Goal: Obtain resource: Download file/media

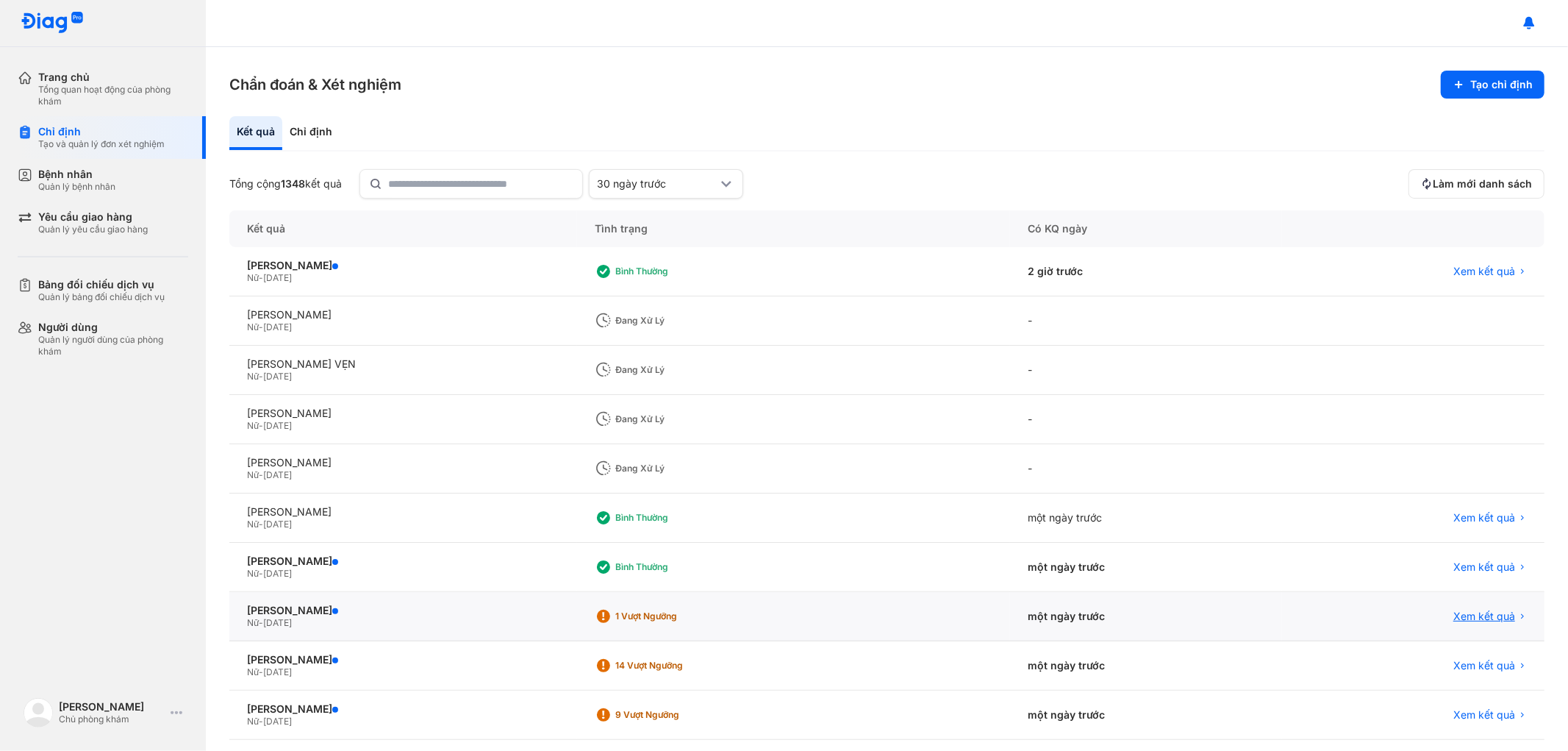
click at [1453, 619] on span "Xem kết quả" at bounding box center [1484, 616] width 61 height 13
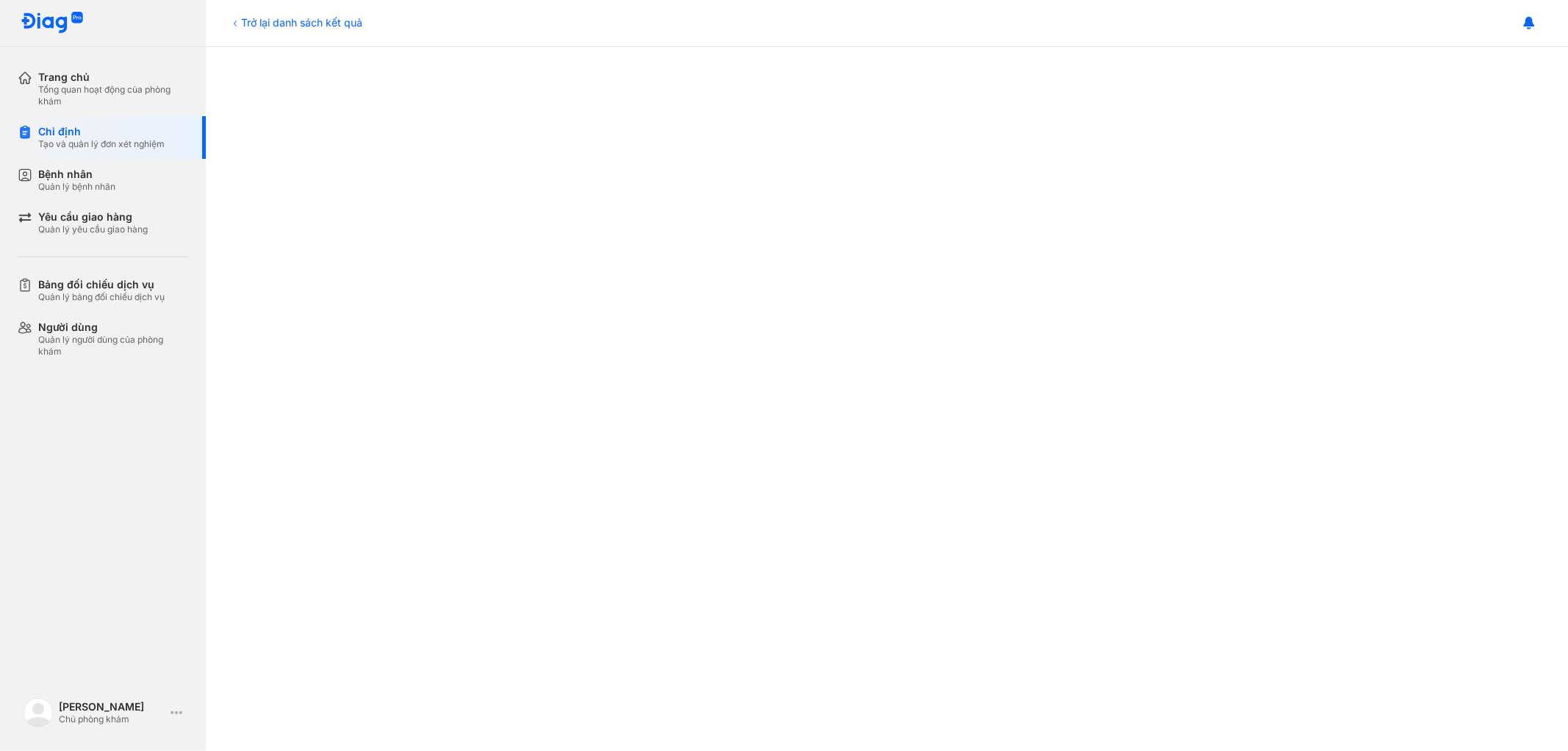
scroll to position [163, 0]
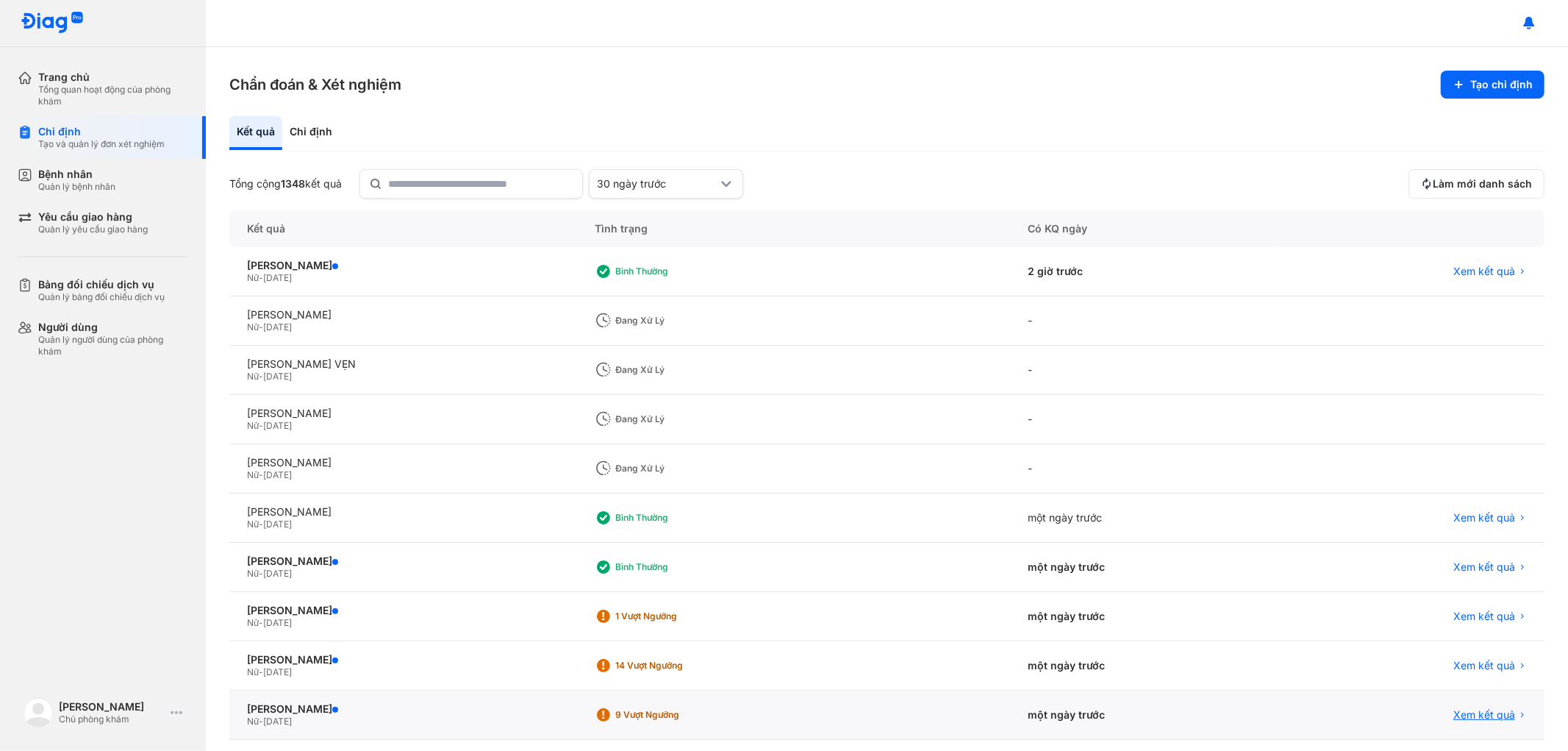
click at [1481, 716] on span "Xem kết quả" at bounding box center [1484, 715] width 61 height 13
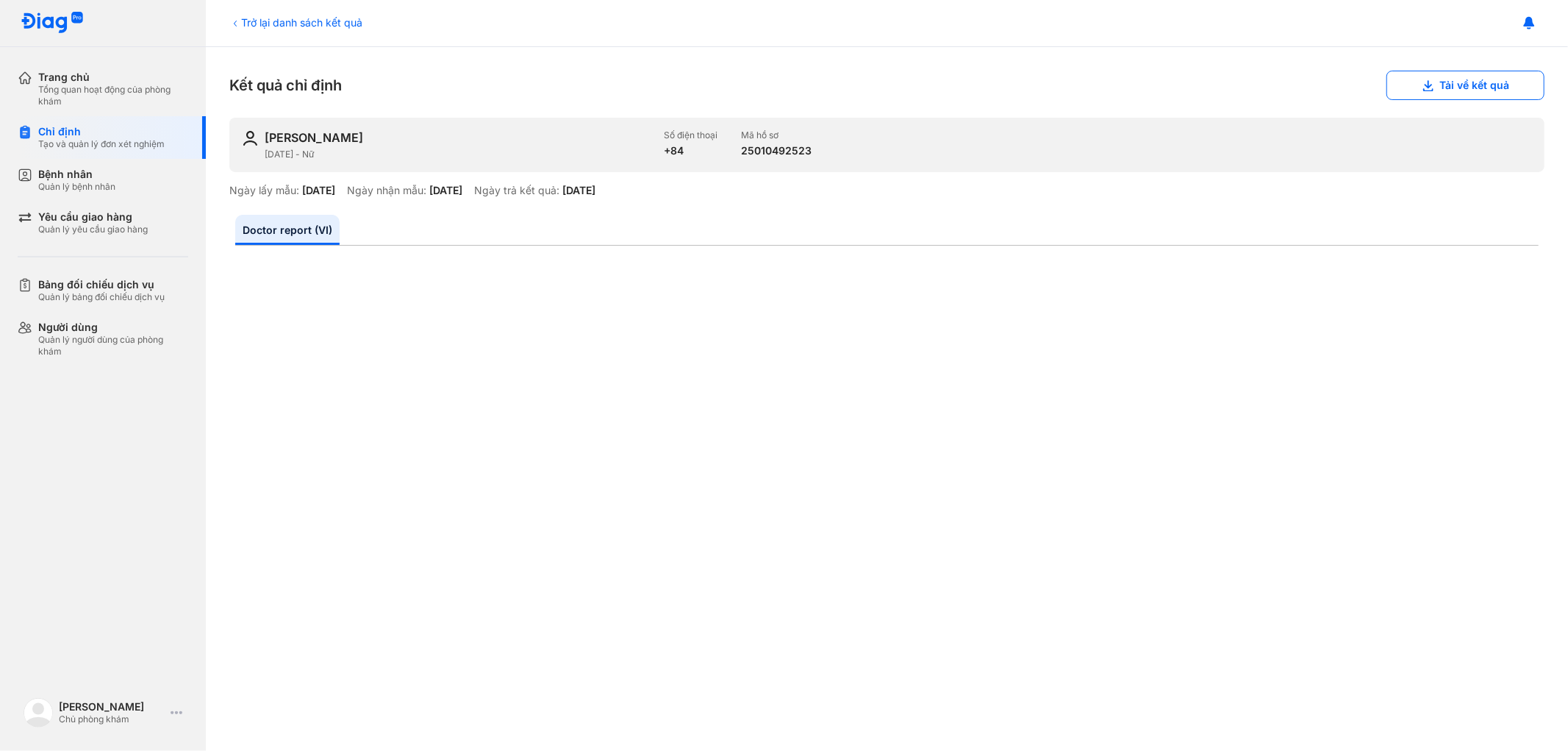
scroll to position [82, 0]
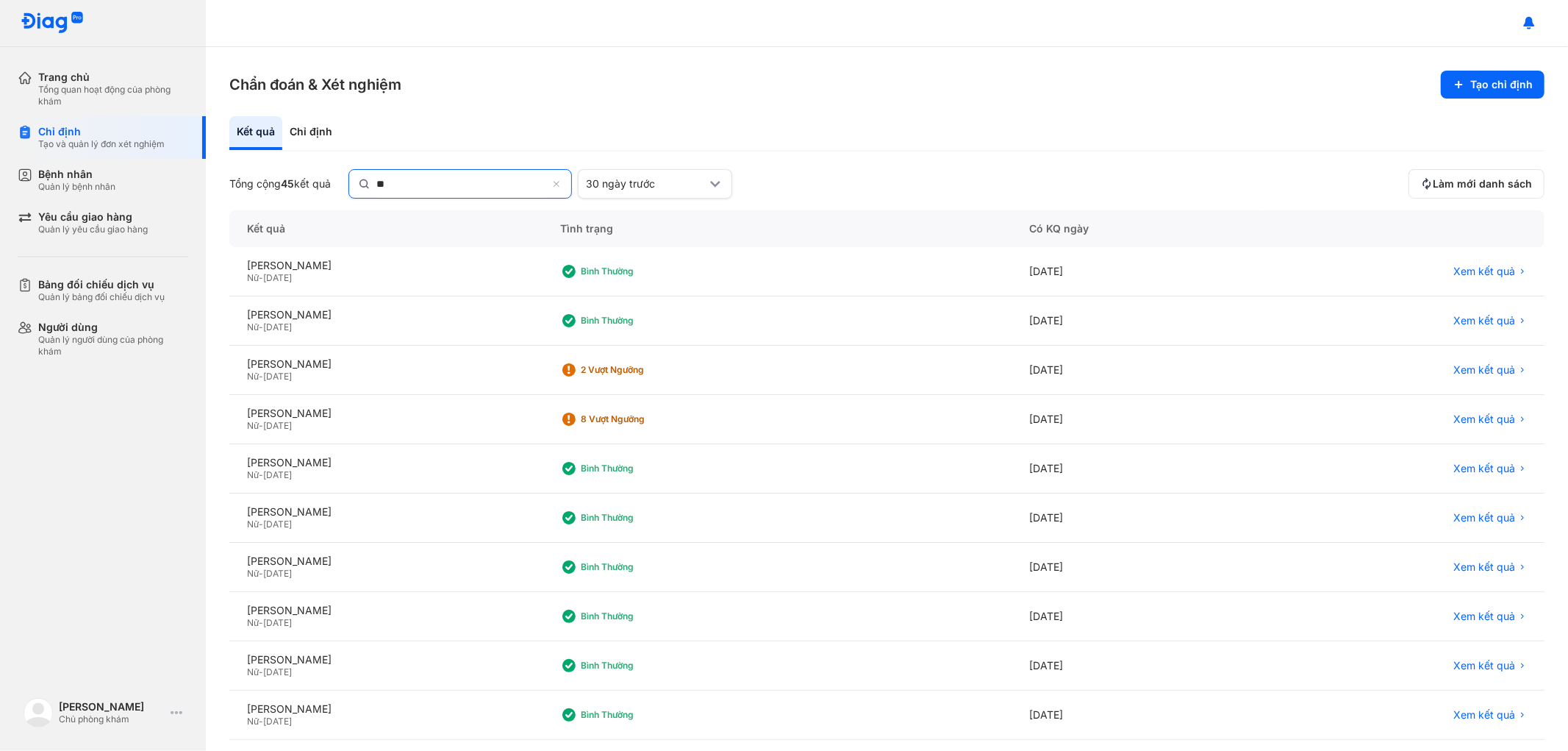
click at [560, 186] on icon at bounding box center [558, 185] width 9 height 12
click at [547, 186] on input "**" at bounding box center [462, 184] width 171 height 28
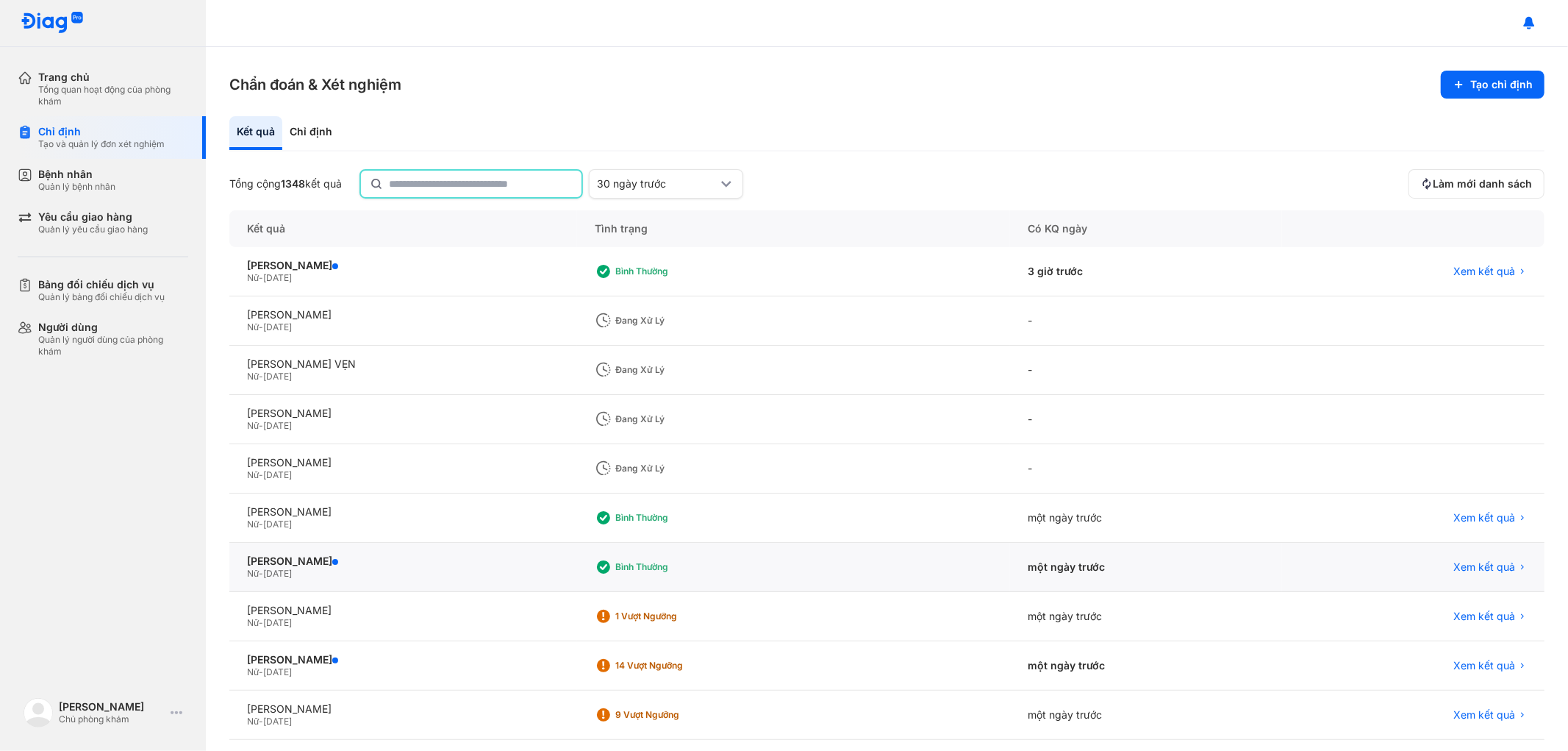
scroll to position [64, 0]
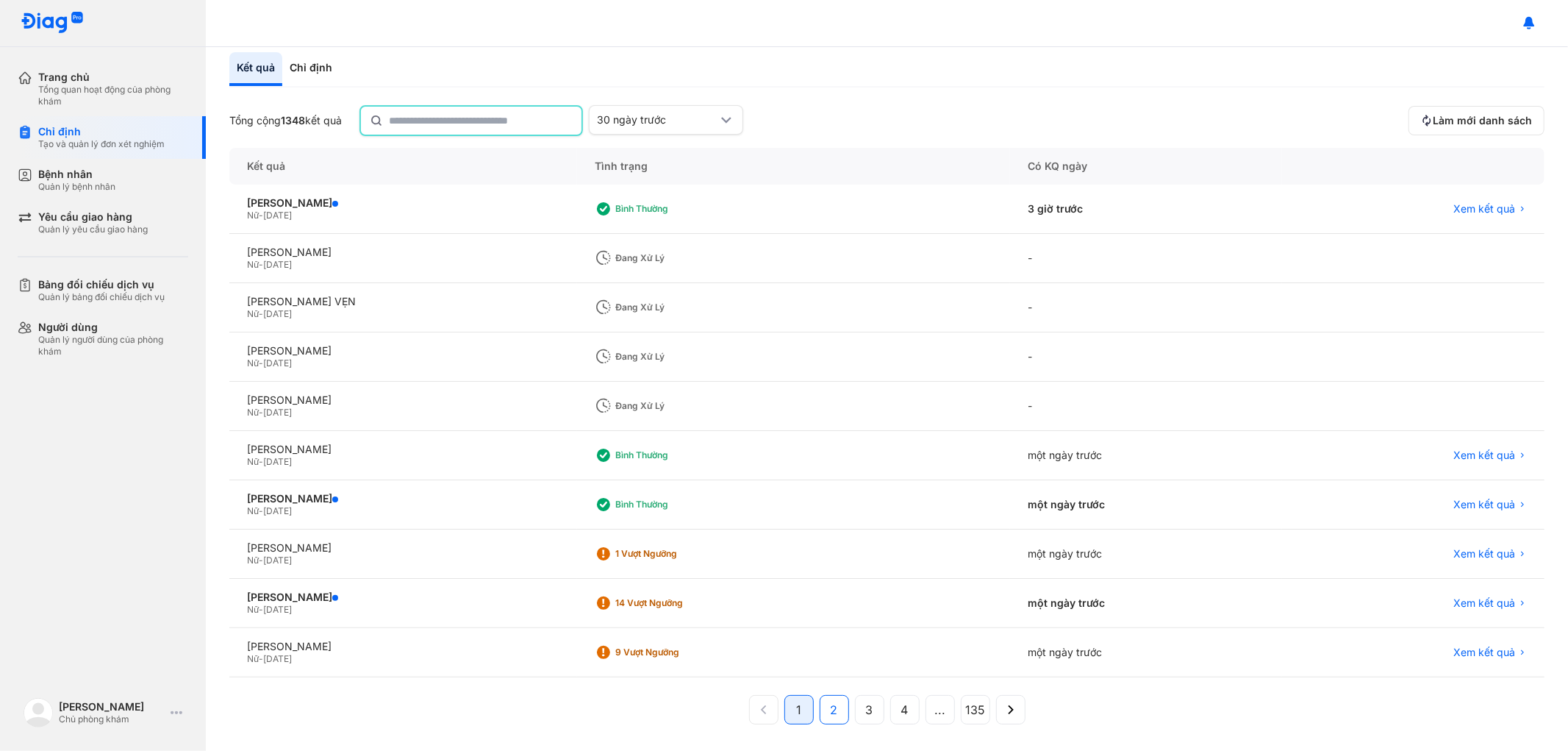
click at [832, 701] on button "2" at bounding box center [834, 709] width 29 height 29
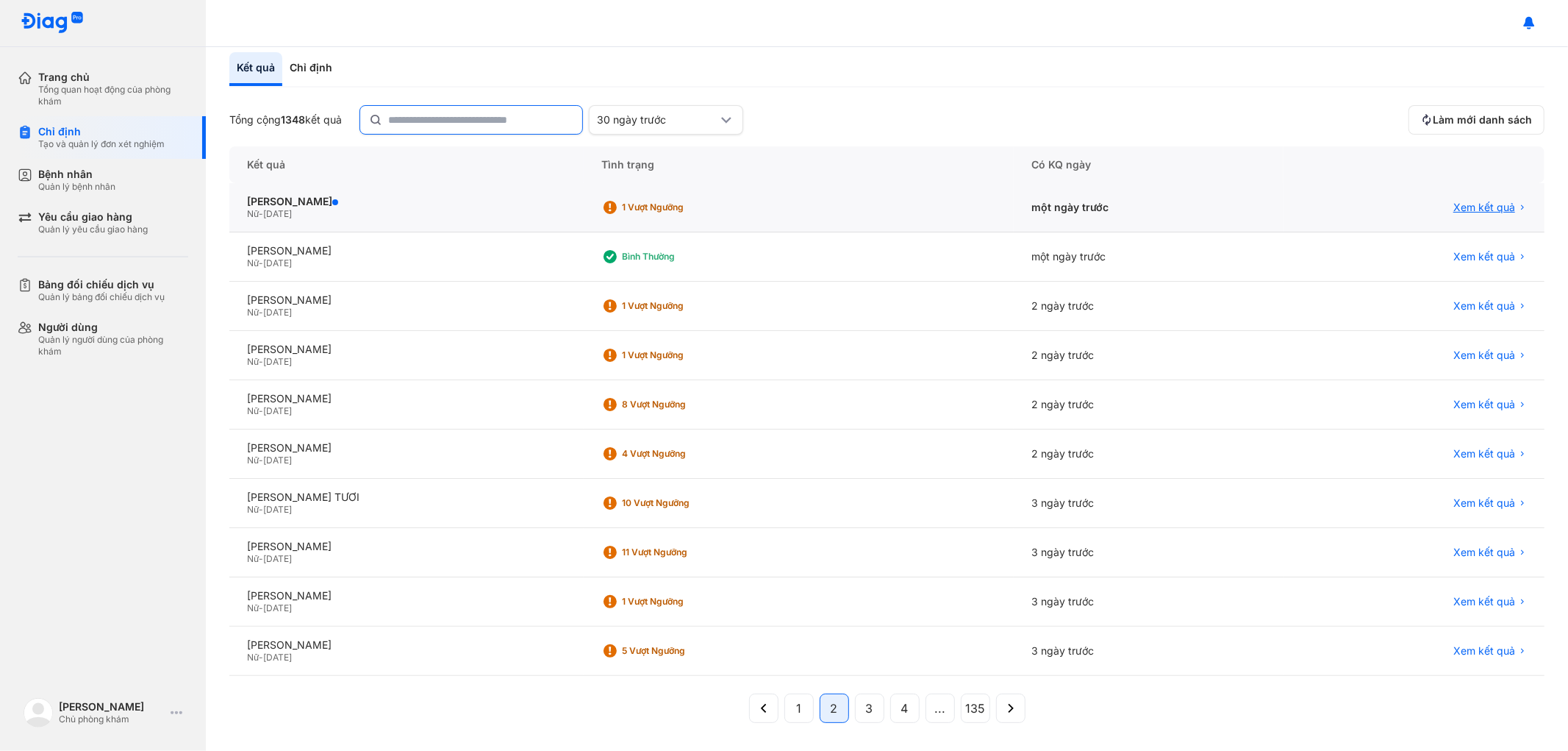
click at [1457, 204] on div "Xem kết quả" at bounding box center [1413, 207] width 261 height 50
click at [1461, 202] on span "Xem kết quả" at bounding box center [1484, 207] width 61 height 13
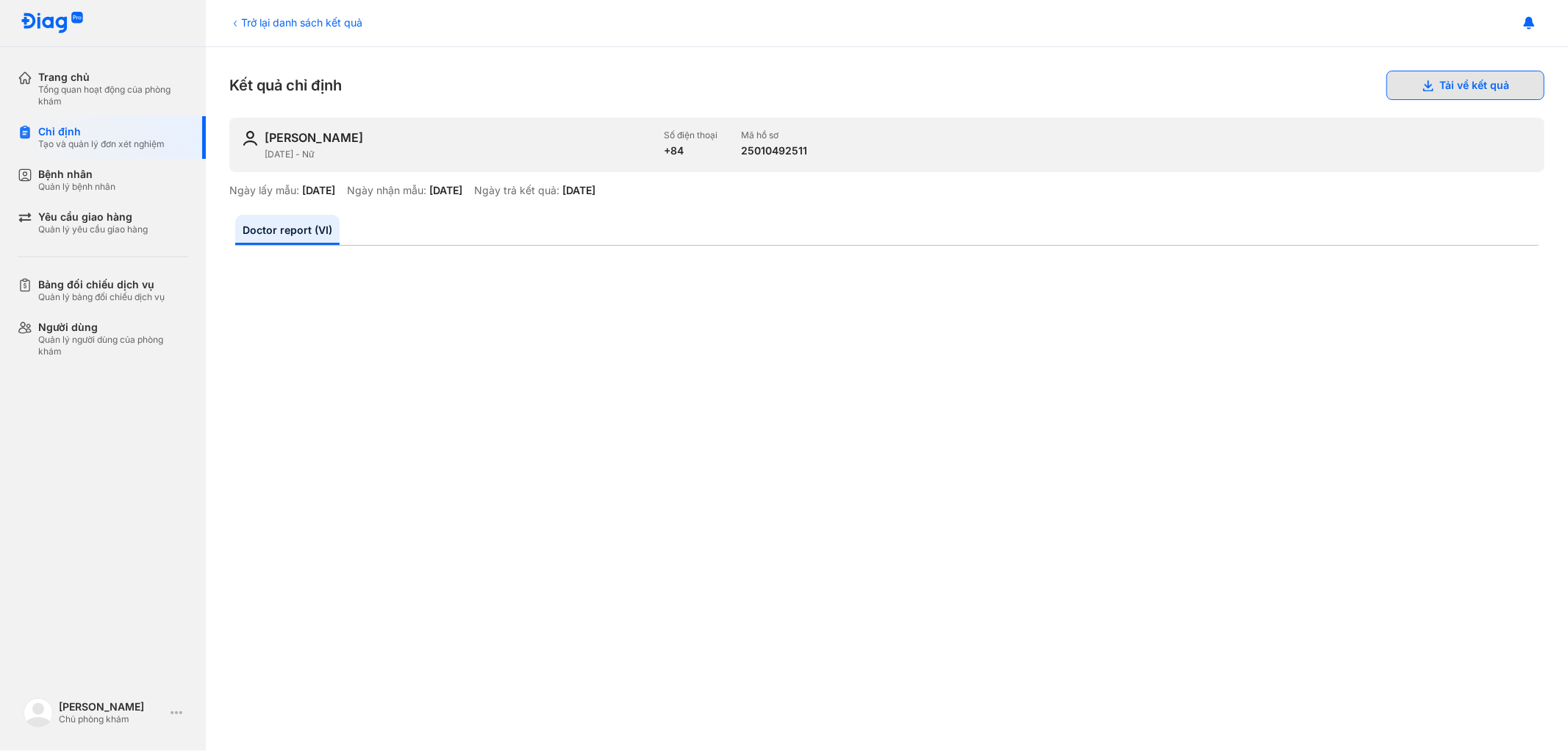
click at [1450, 85] on button "Tải về kết quả" at bounding box center [1465, 85] width 158 height 29
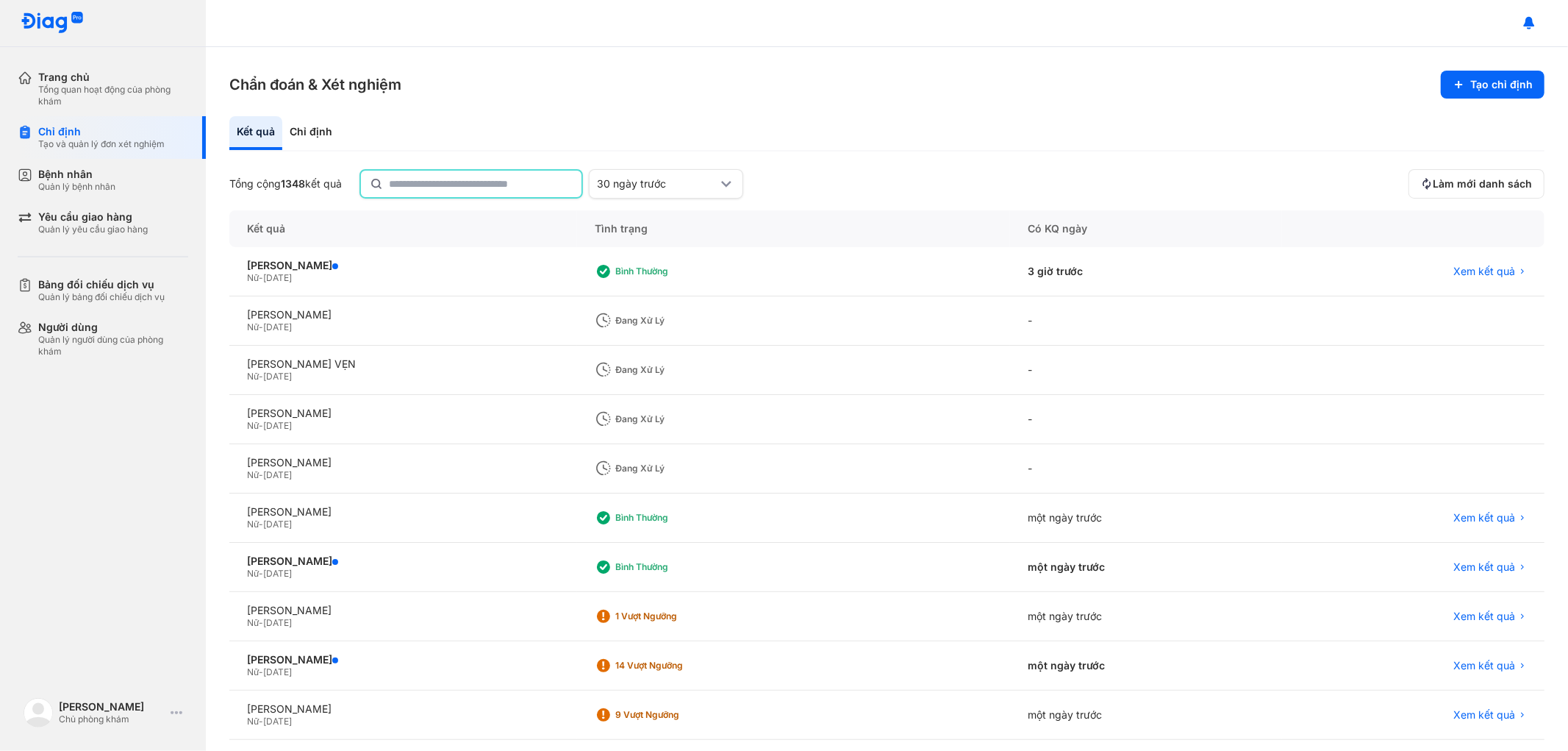
click at [443, 193] on input "text" at bounding box center [480, 184] width 183 height 27
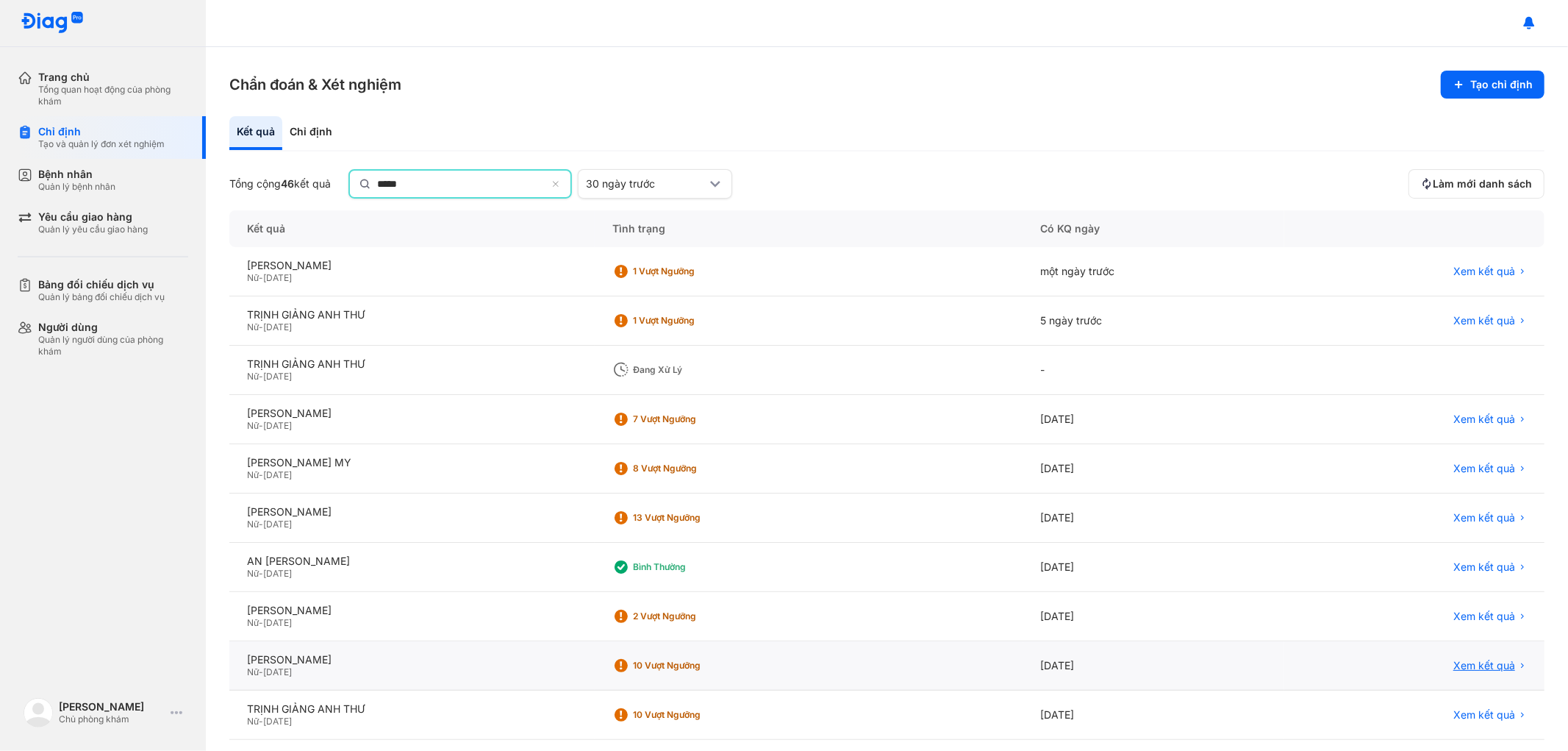
type input "*****"
click at [1458, 664] on span "Xem kết quả" at bounding box center [1484, 665] width 61 height 13
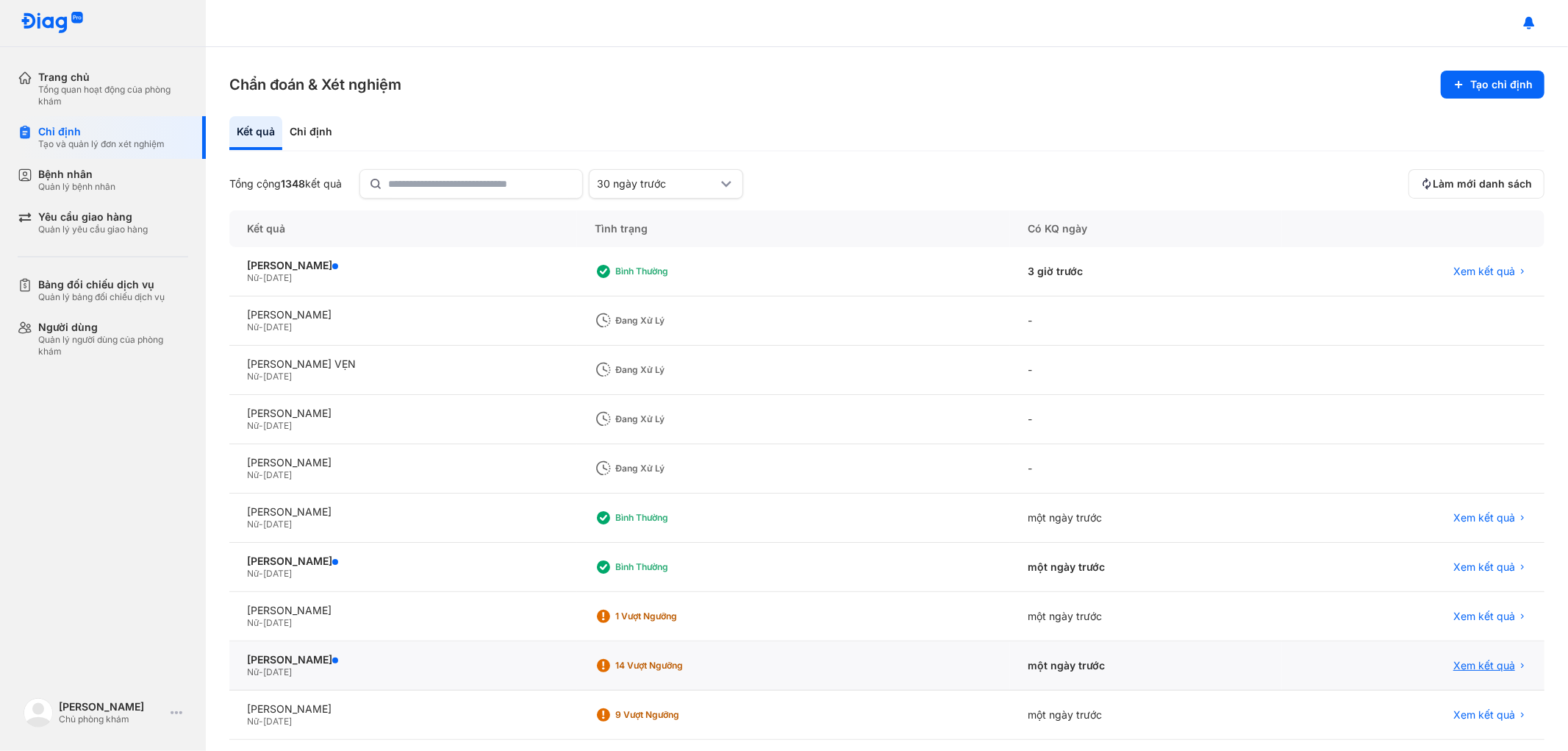
click at [1462, 666] on span "Xem kết quả" at bounding box center [1484, 665] width 61 height 13
click at [1472, 562] on span "Xem kết quả" at bounding box center [1484, 567] width 61 height 13
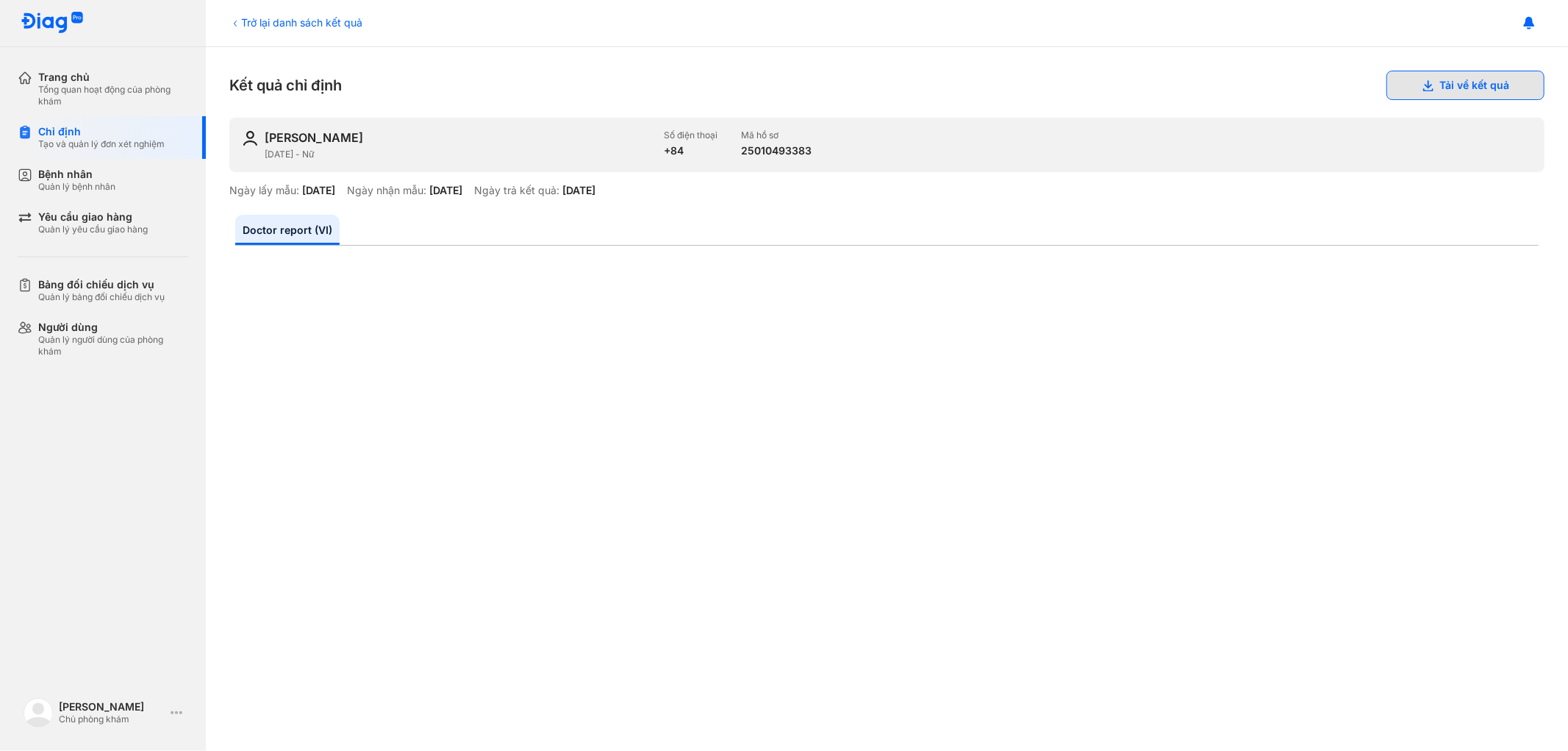
click at [1439, 84] on button "Tải về kết quả" at bounding box center [1465, 85] width 158 height 29
click at [250, 23] on div "Trở lại danh sách kết quả" at bounding box center [295, 23] width 133 height 16
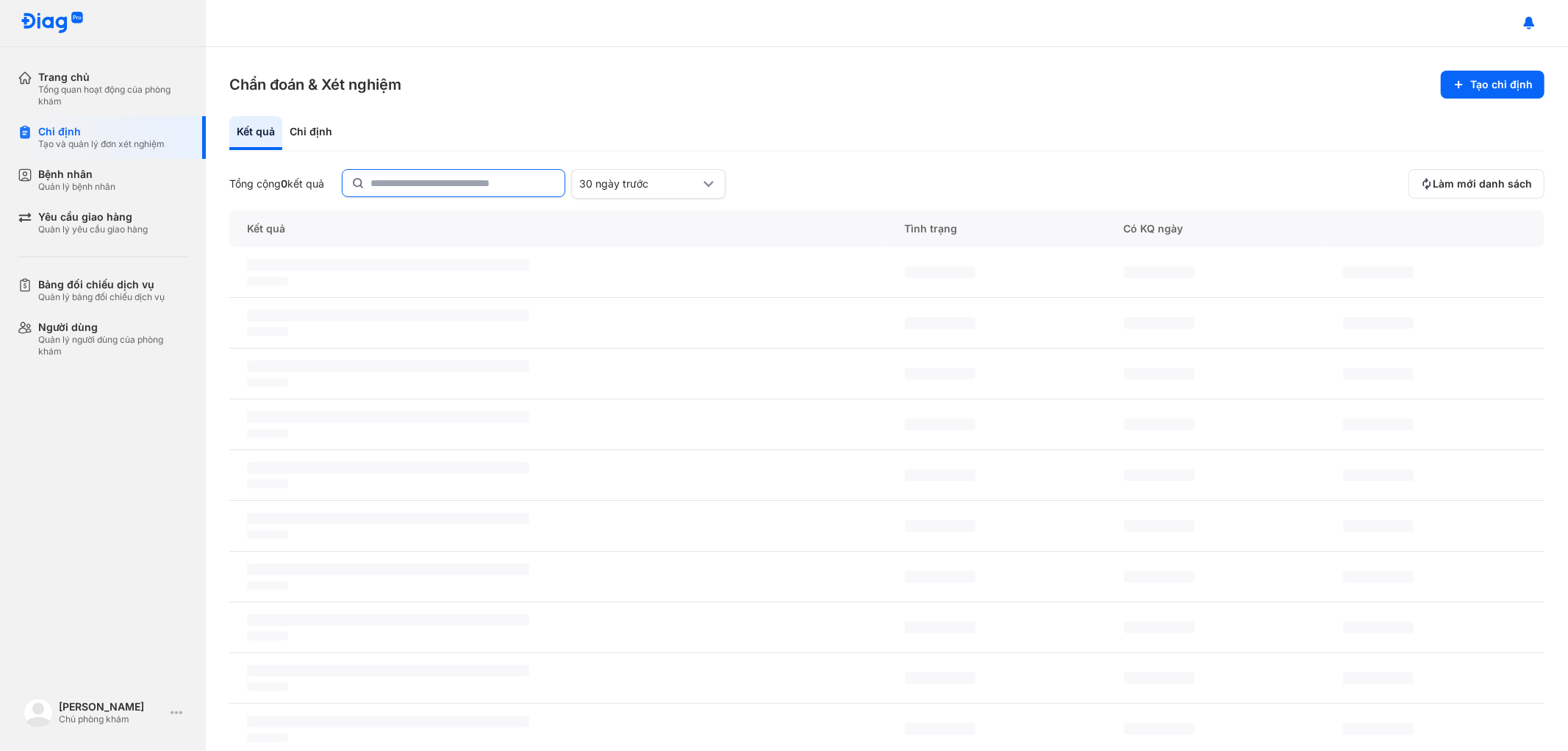
click at [483, 186] on input "text" at bounding box center [462, 184] width 185 height 27
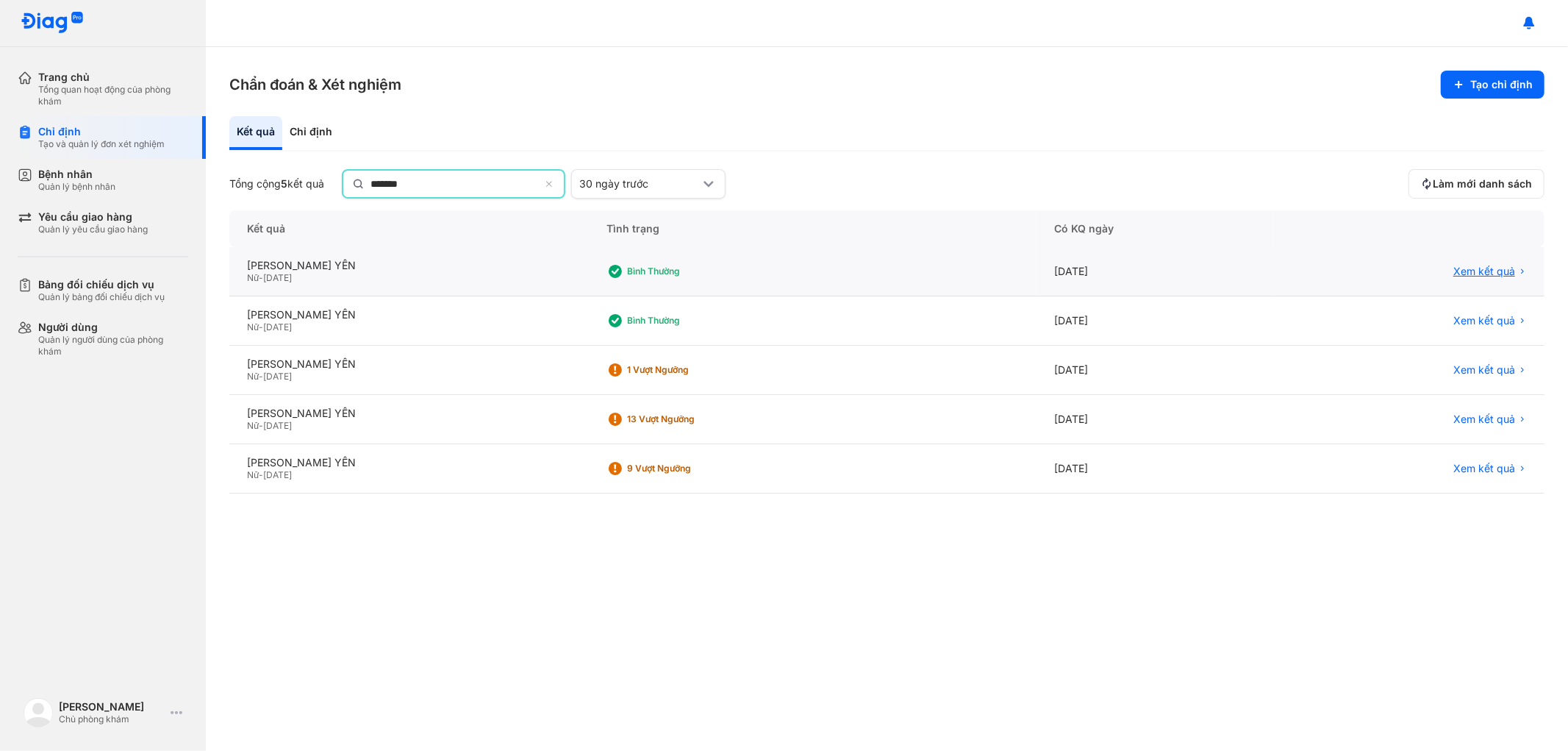
type input "*******"
click at [1480, 266] on span "Xem kết quả" at bounding box center [1484, 271] width 61 height 13
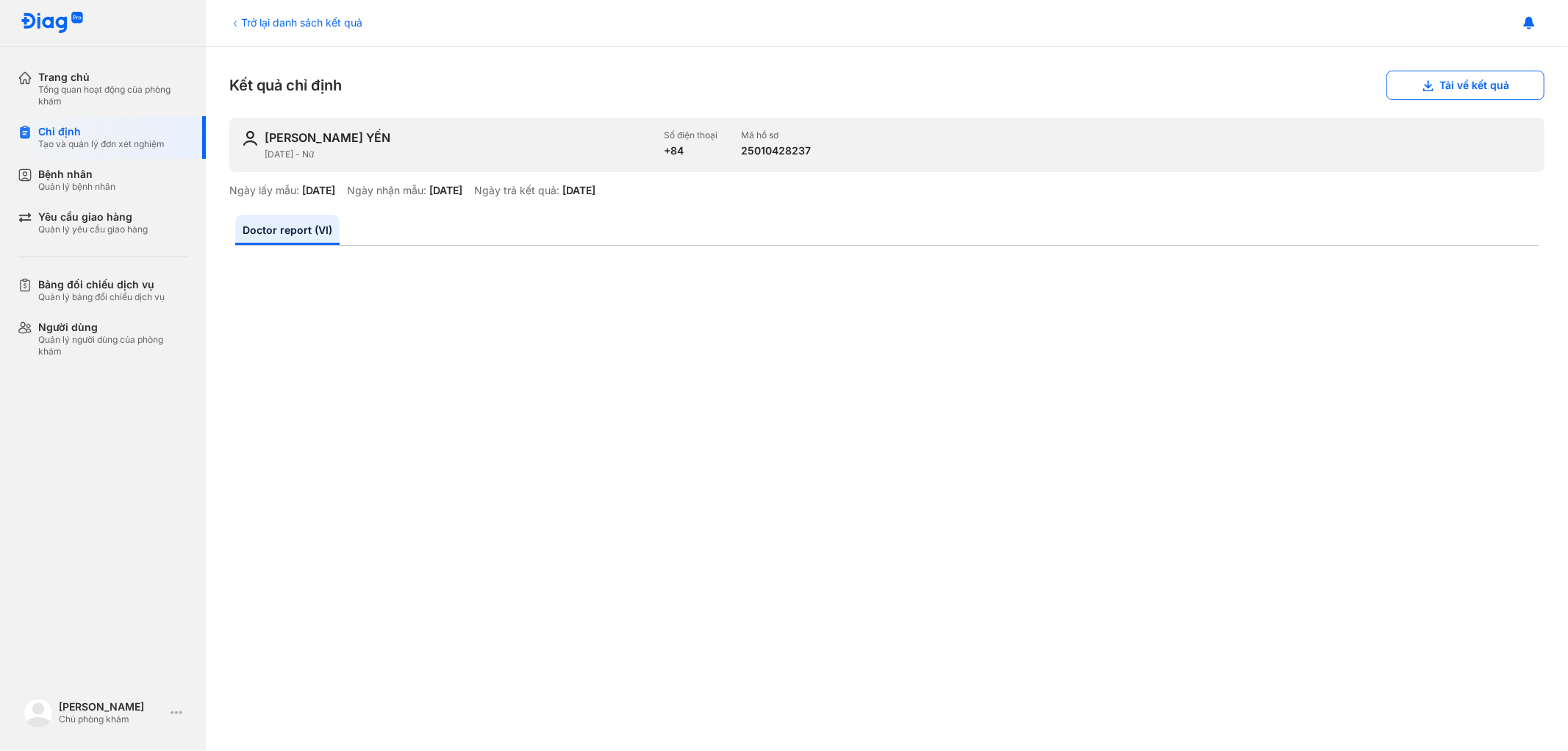
click at [275, 17] on div "Trở lại danh sách kết quả" at bounding box center [295, 23] width 133 height 16
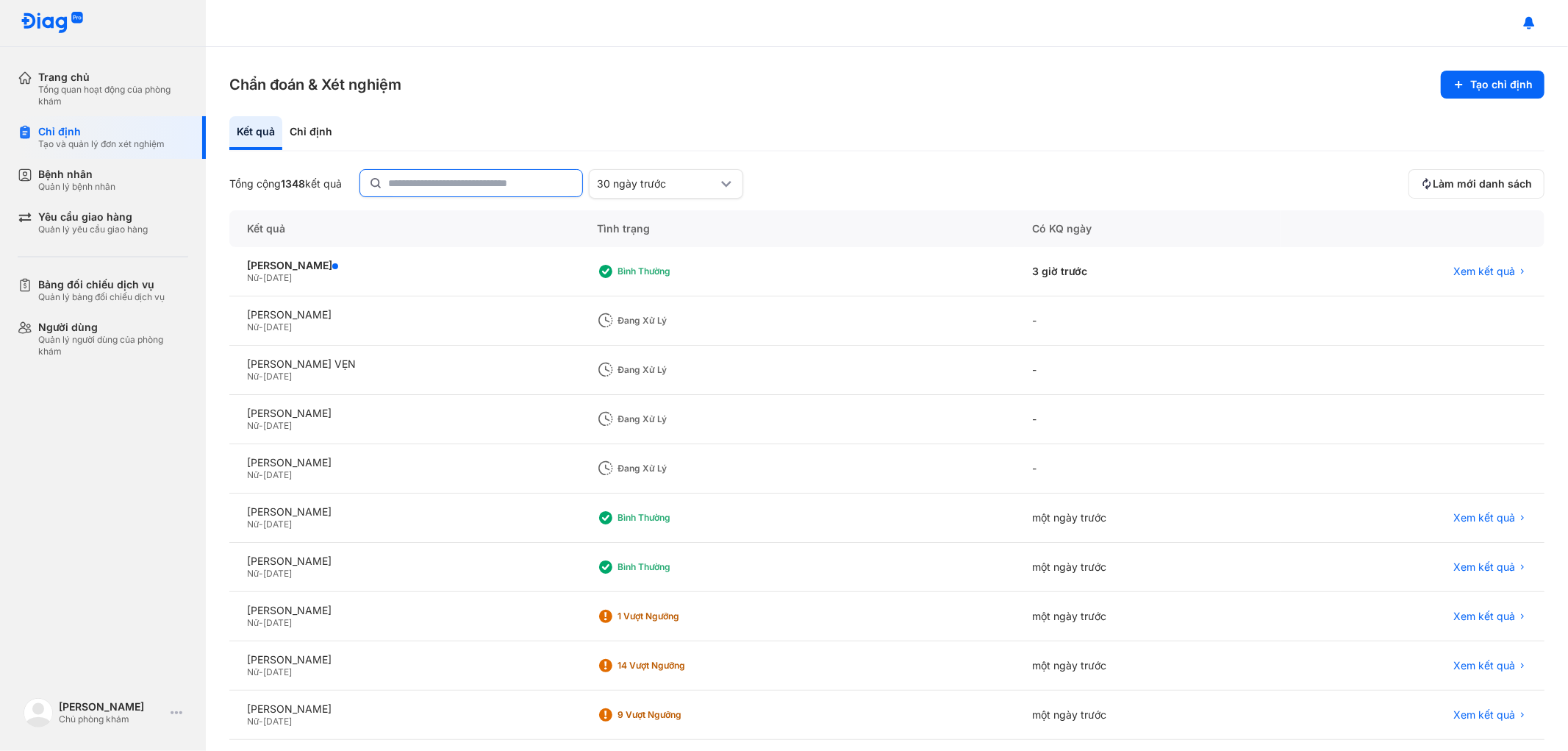
click at [410, 184] on input "text" at bounding box center [480, 184] width 185 height 27
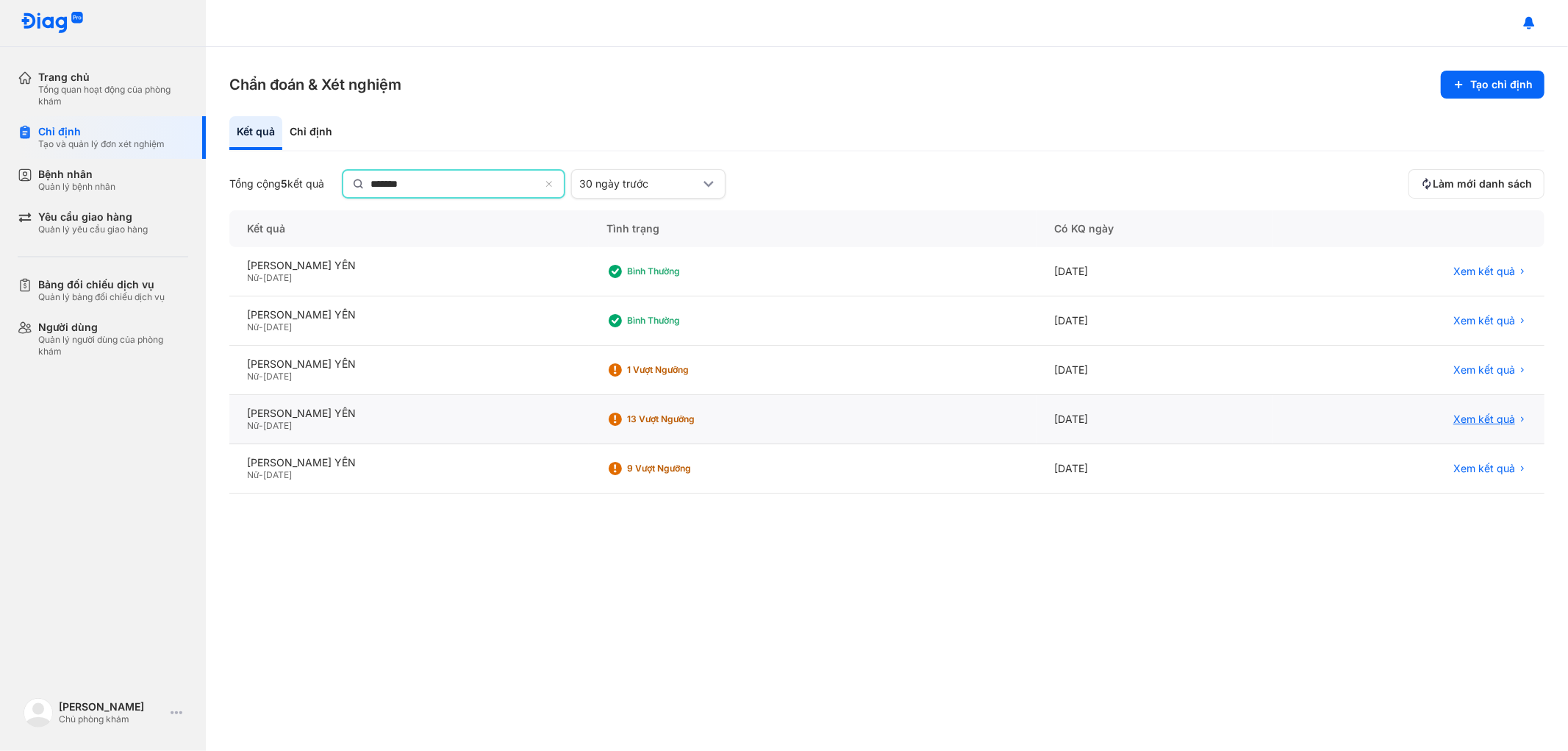
type input "*******"
click at [1468, 419] on span "Xem kết quả" at bounding box center [1484, 420] width 61 height 13
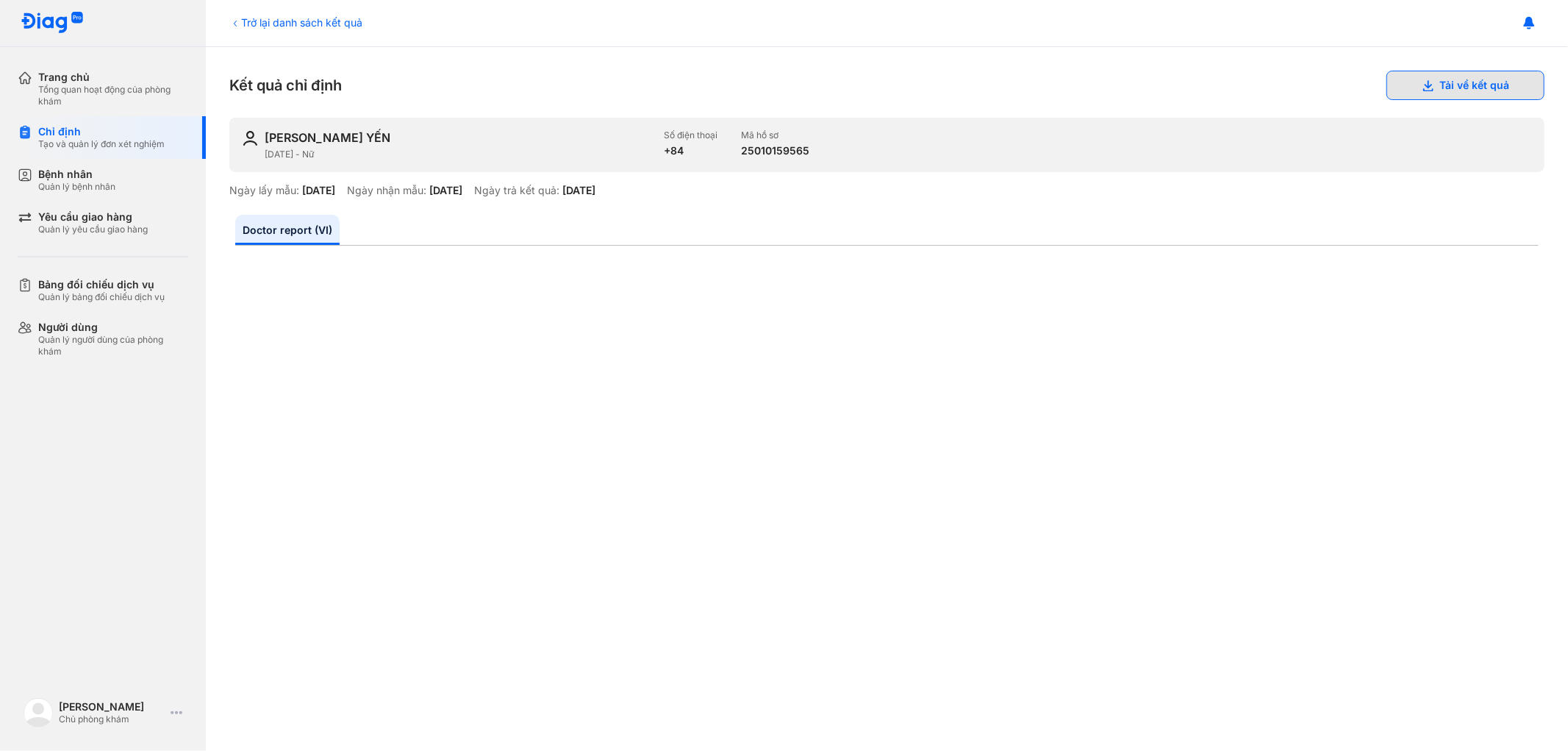
click at [1497, 84] on button "Tải về kết quả" at bounding box center [1465, 85] width 158 height 29
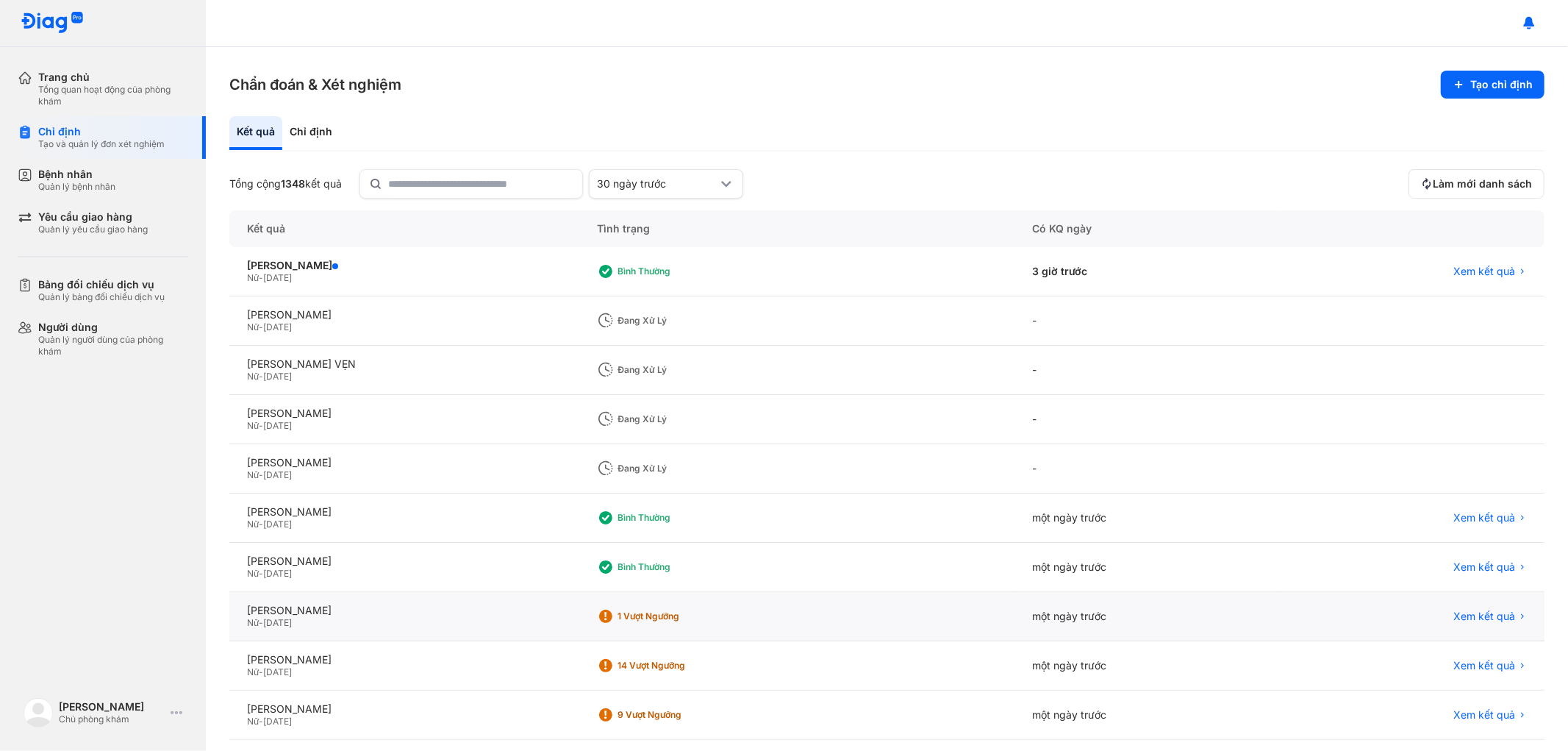
click at [1446, 608] on div "Xem kết quả" at bounding box center [1412, 616] width 264 height 50
click at [1465, 615] on span "Xem kết quả" at bounding box center [1484, 616] width 61 height 13
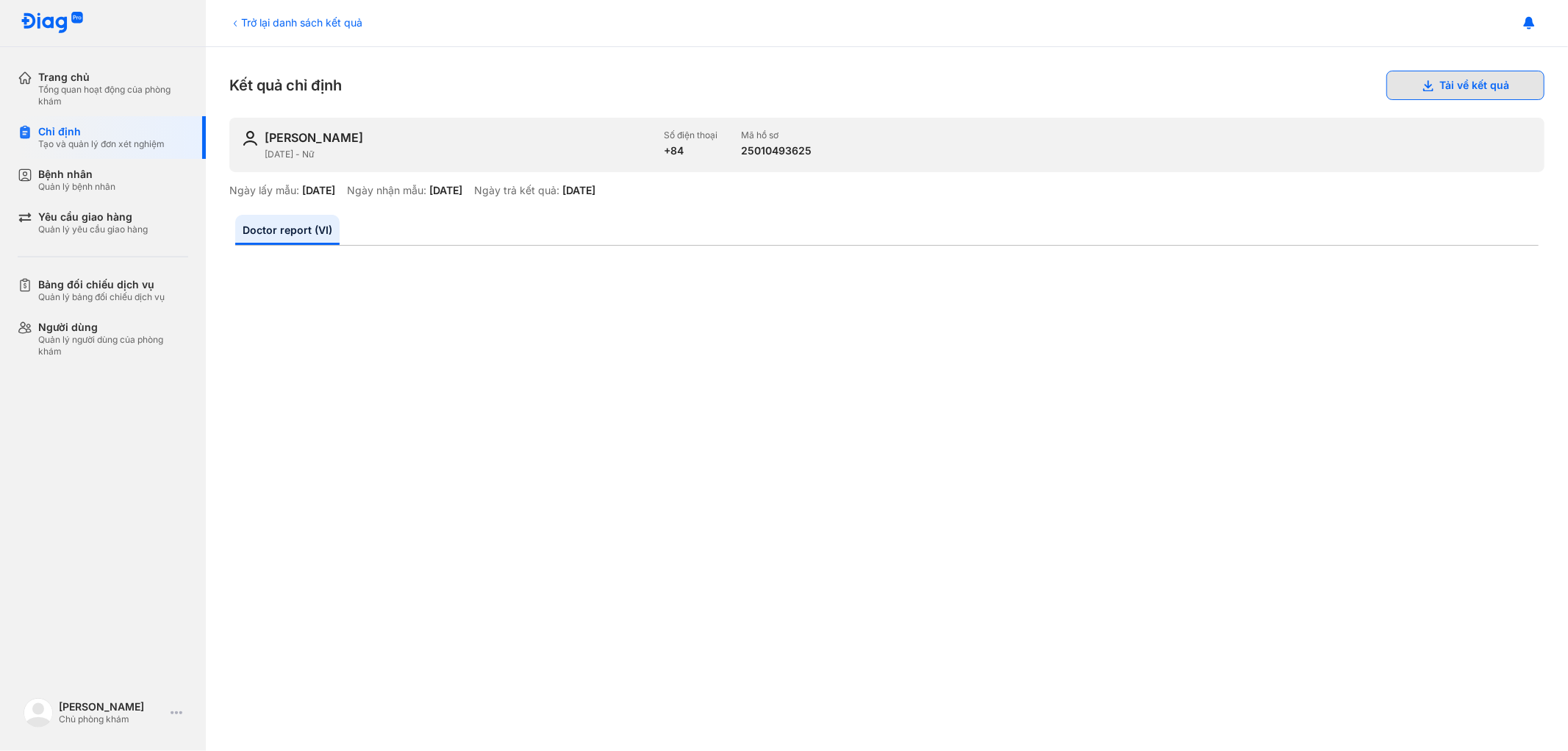
click at [1421, 91] on button "Tải về kết quả" at bounding box center [1465, 85] width 158 height 29
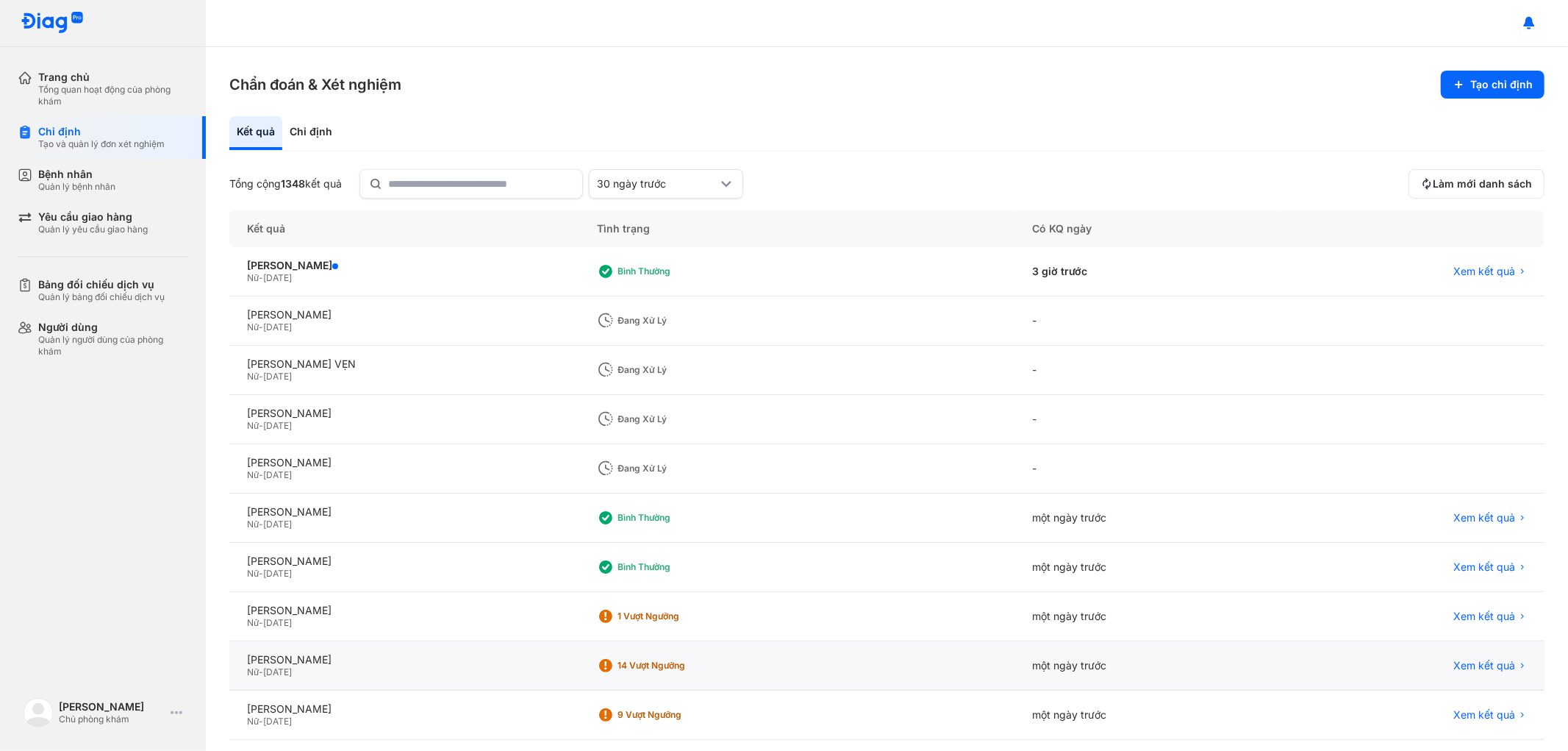
scroll to position [65, 0]
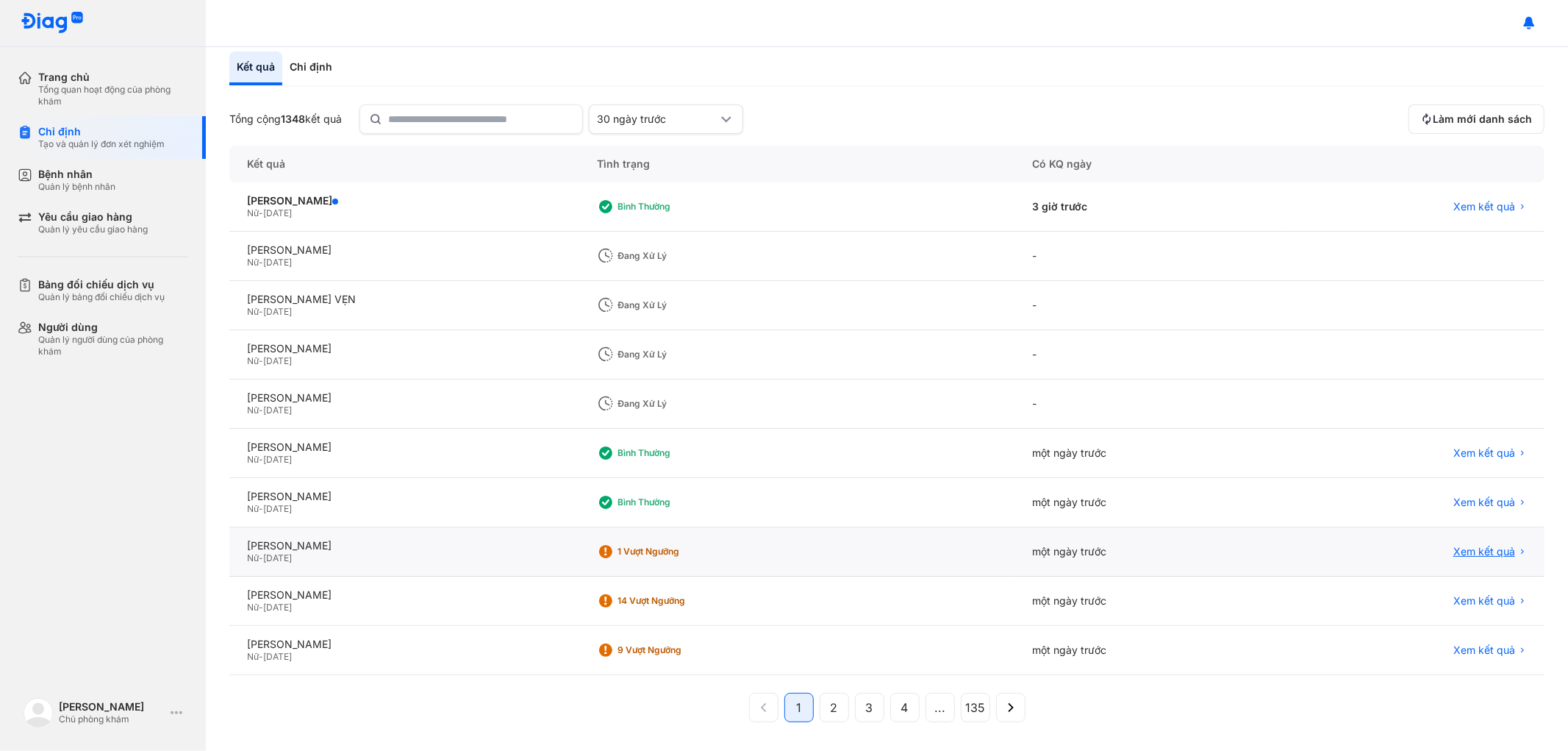
click at [1453, 545] on span "Xem kết quả" at bounding box center [1484, 552] width 61 height 13
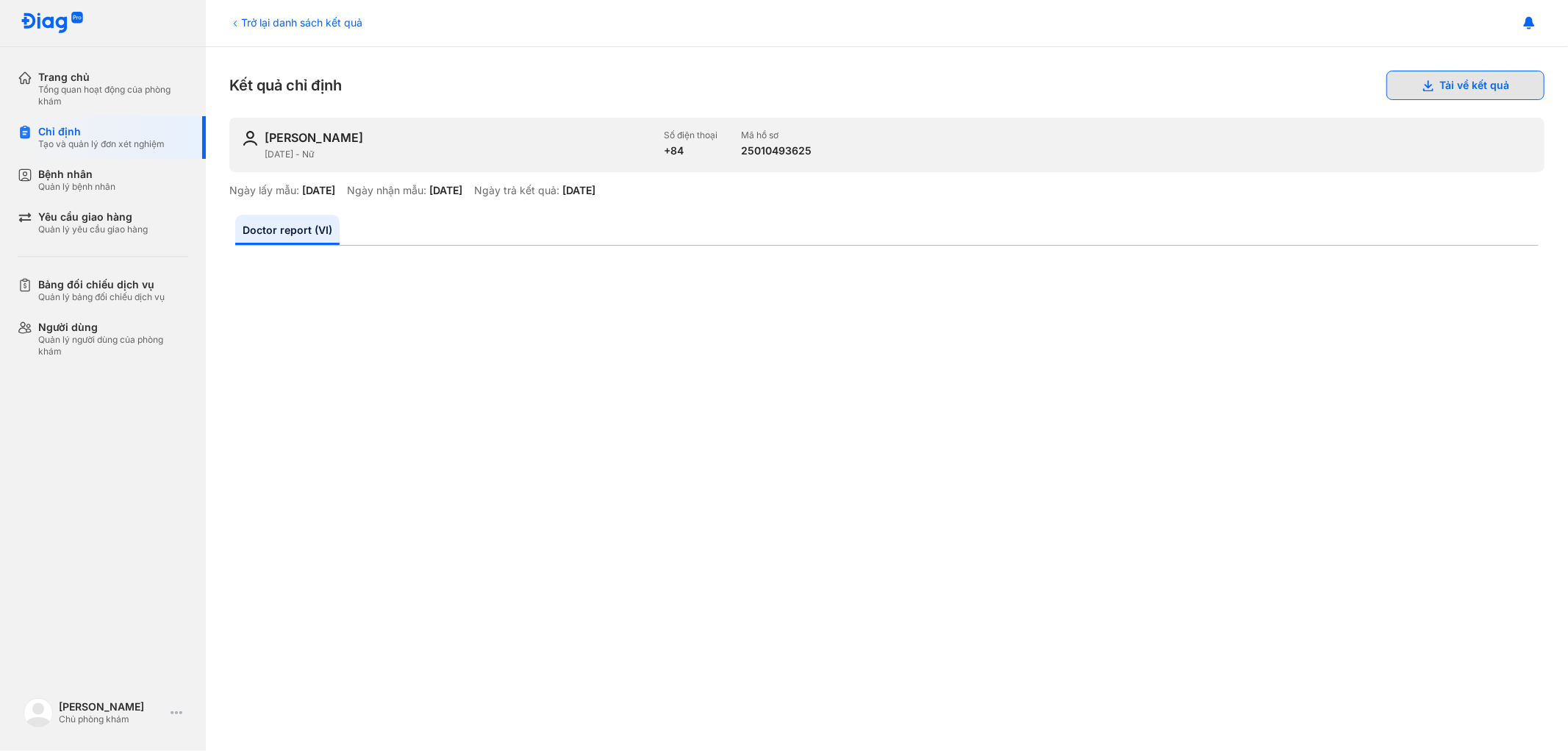
click at [1450, 76] on button "Tải về kết quả" at bounding box center [1465, 85] width 158 height 29
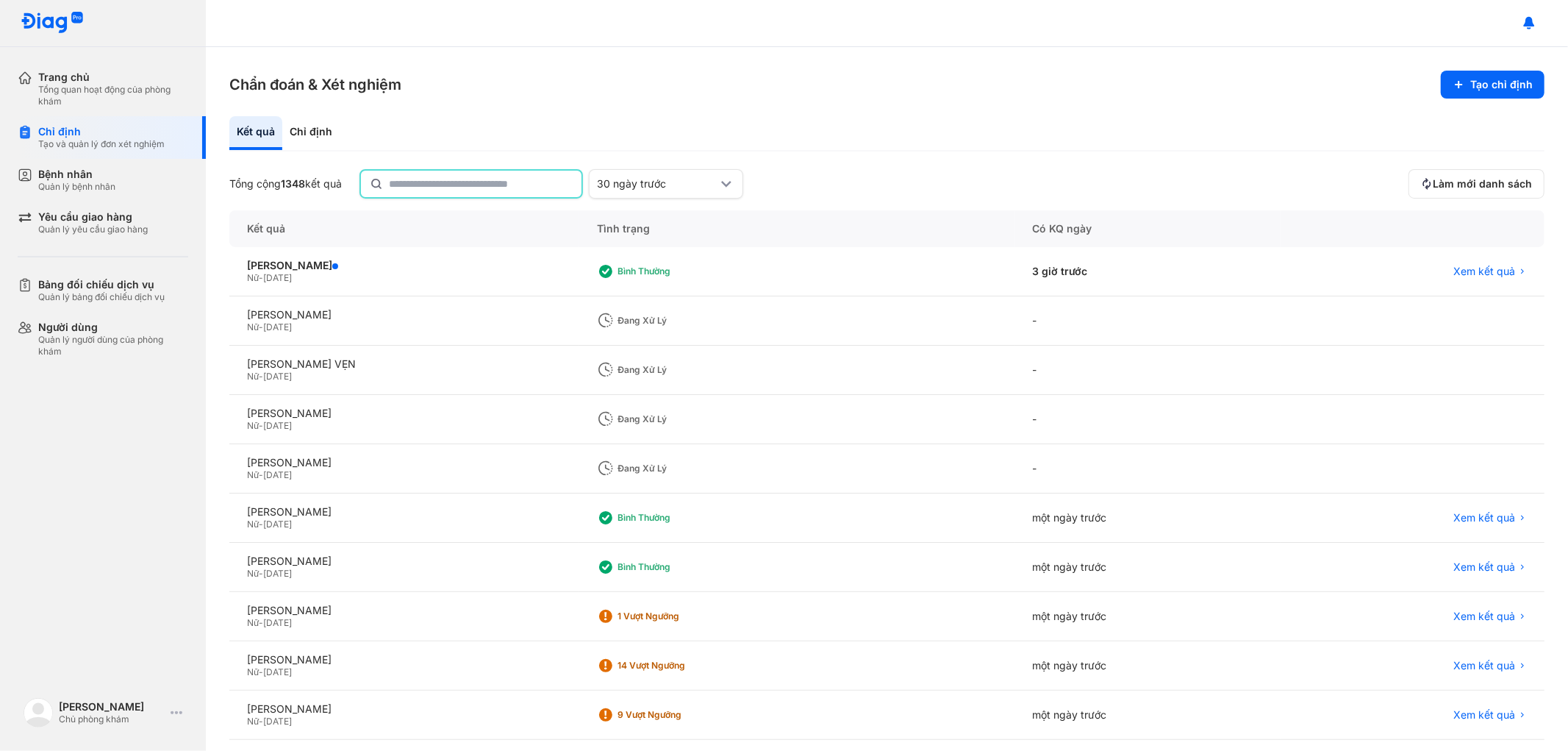
click at [501, 171] on input "text" at bounding box center [480, 184] width 183 height 27
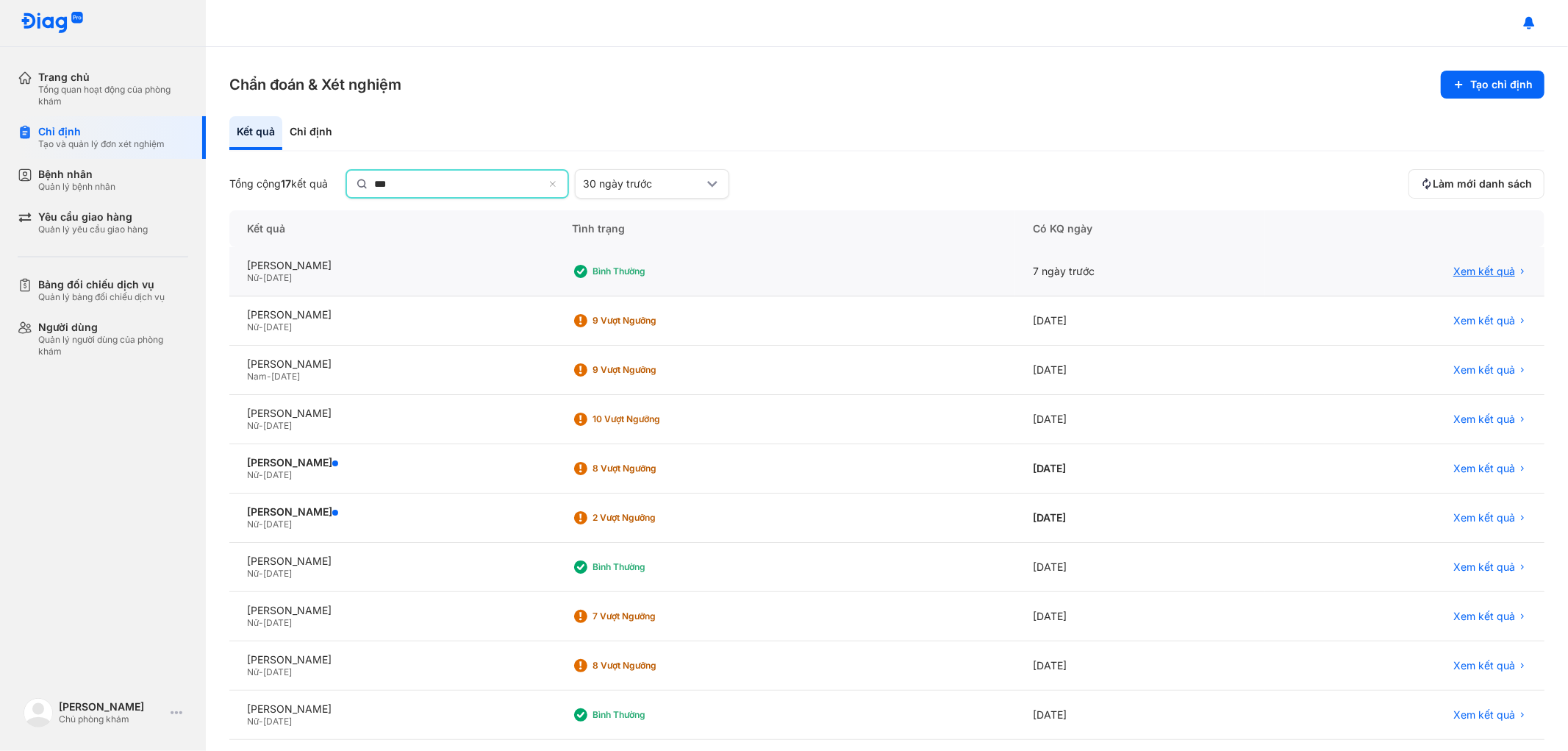
type input "***"
click at [1462, 270] on span "Xem kết quả" at bounding box center [1484, 273] width 61 height 13
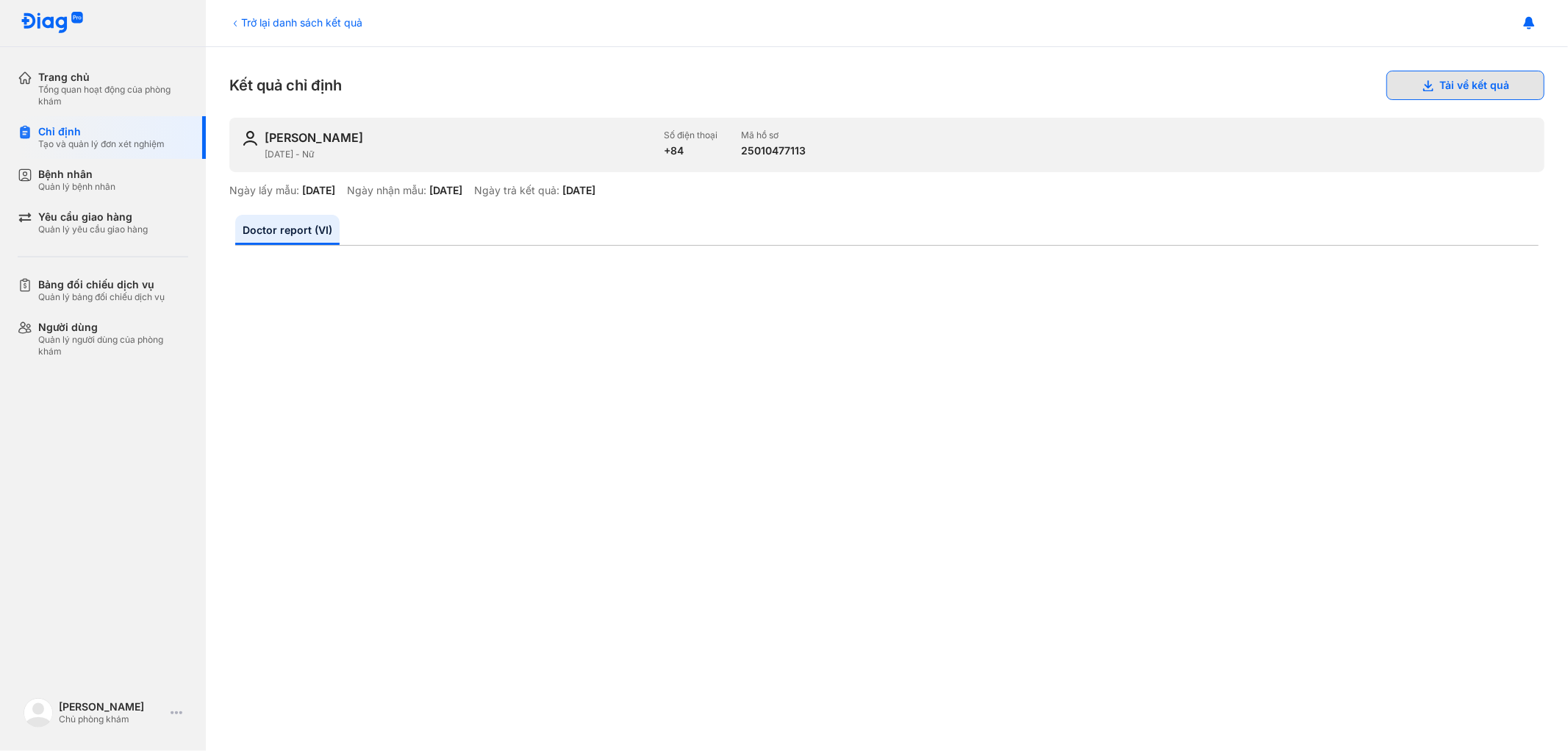
click at [1455, 84] on button "Tải về kết quả" at bounding box center [1465, 85] width 158 height 29
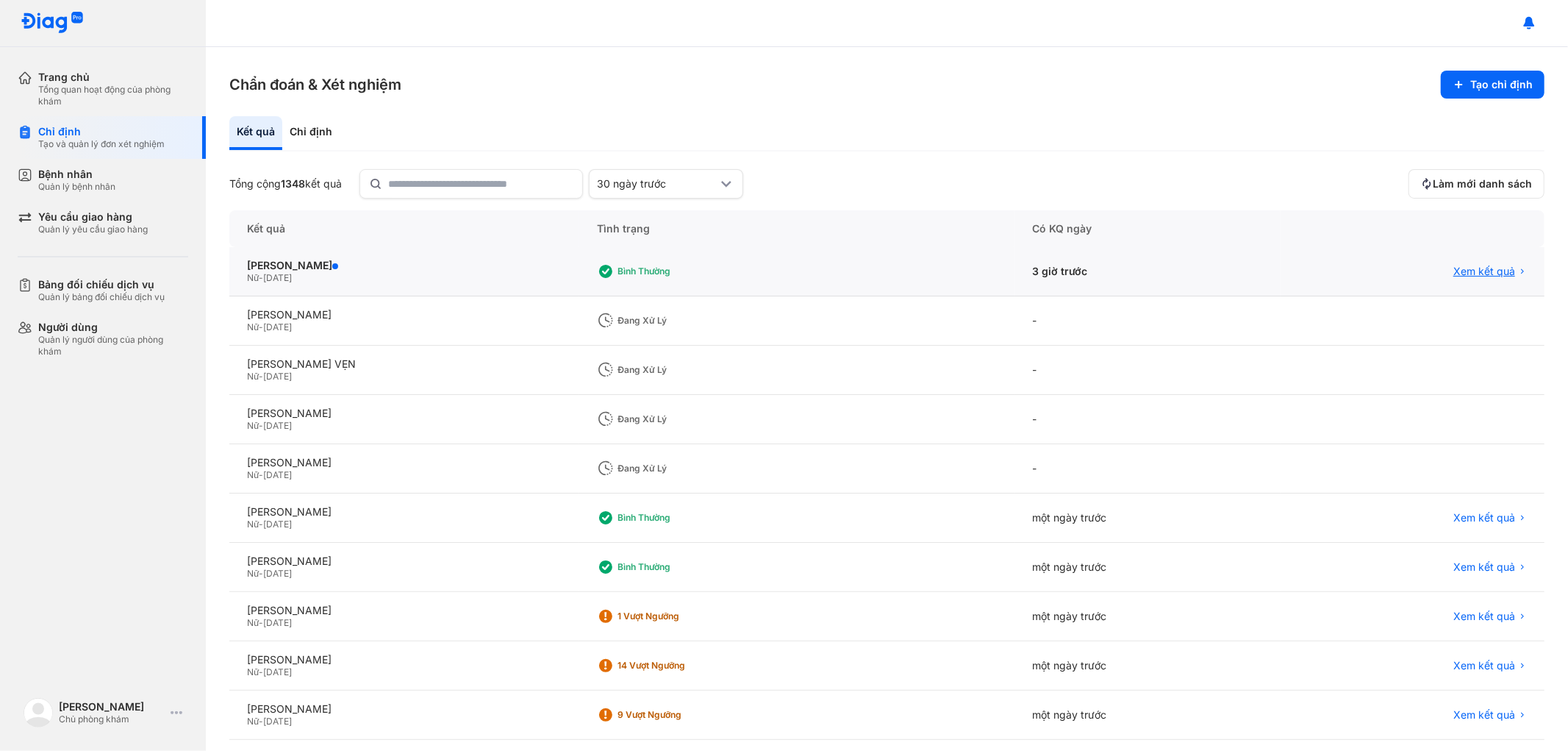
click at [1468, 270] on span "Xem kết quả" at bounding box center [1484, 271] width 61 height 13
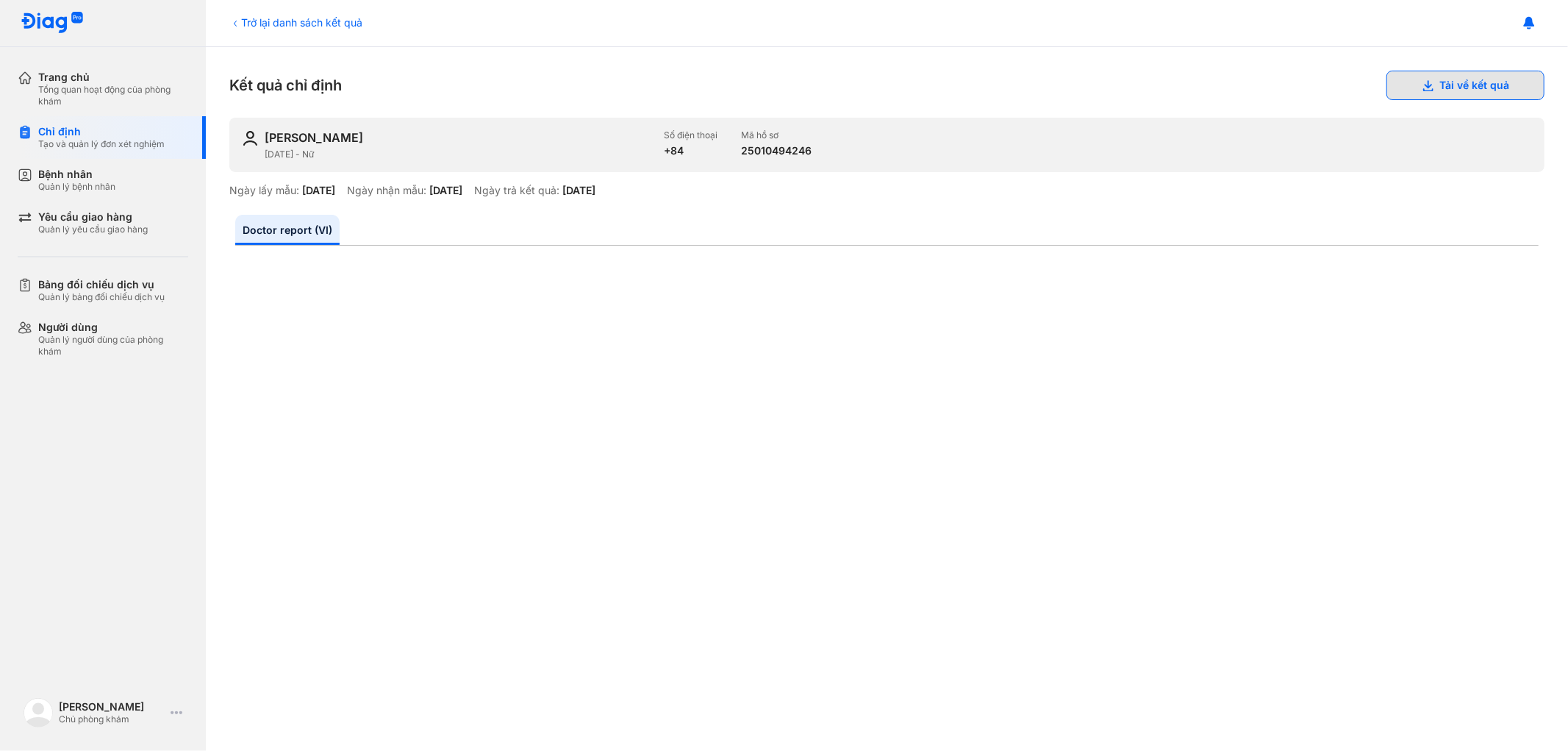
click at [1423, 84] on use at bounding box center [1428, 86] width 10 height 11
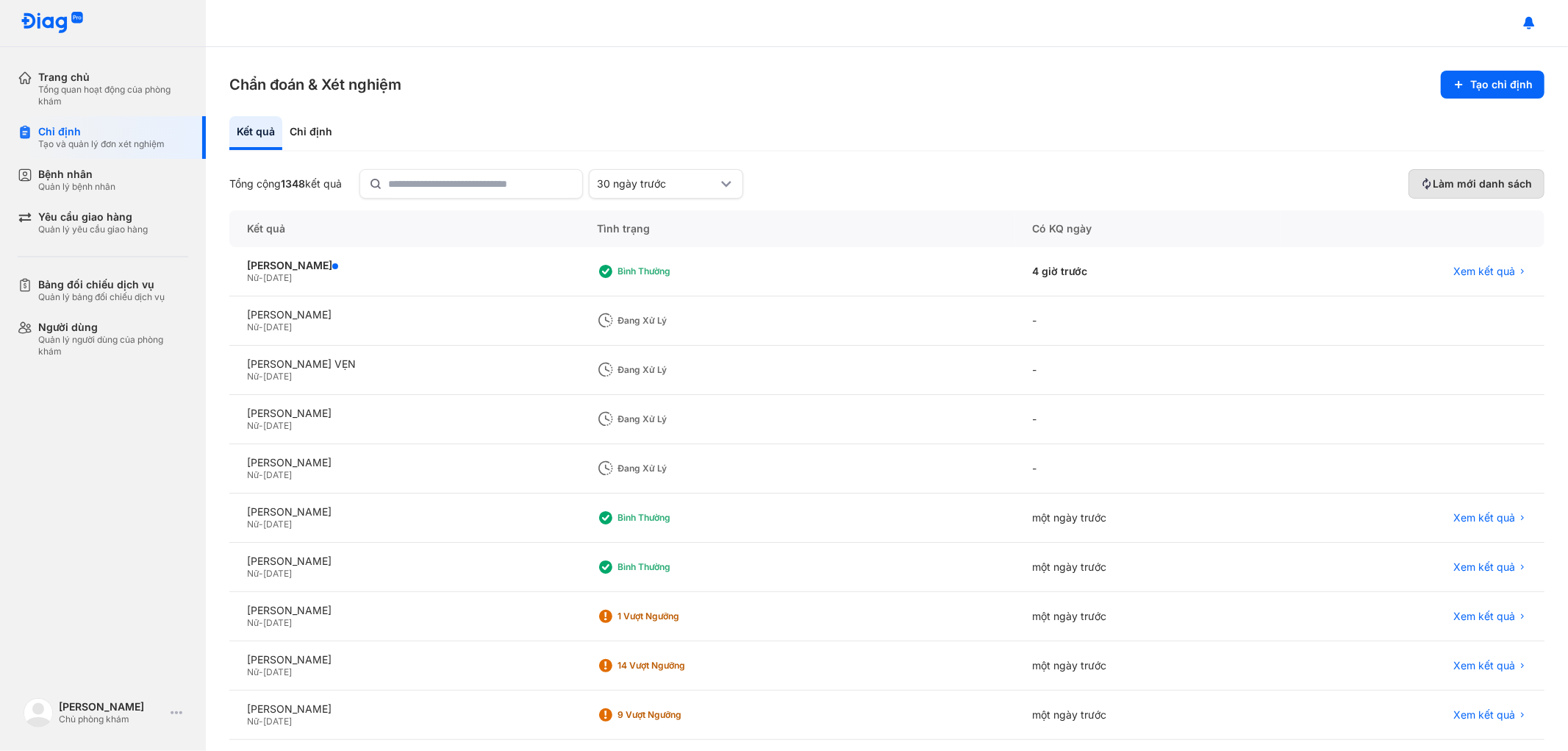
click at [1463, 177] on span "Làm mới danh sách" at bounding box center [1482, 184] width 99 height 13
